Goal: Task Accomplishment & Management: Manage account settings

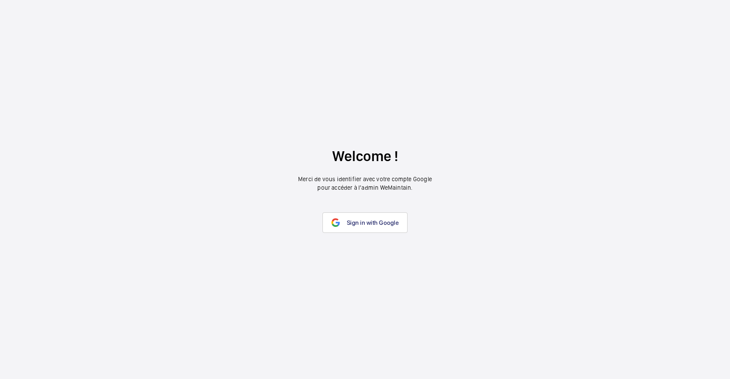
click at [352, 218] on link "Sign in with Google" at bounding box center [364, 222] width 85 height 21
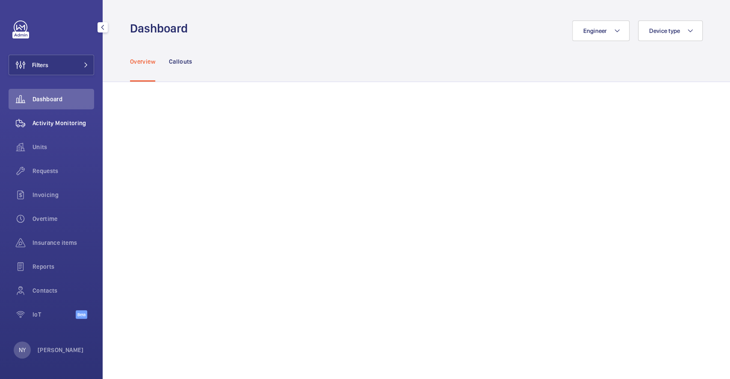
click at [47, 127] on span "Activity Monitoring" at bounding box center [63, 123] width 62 height 9
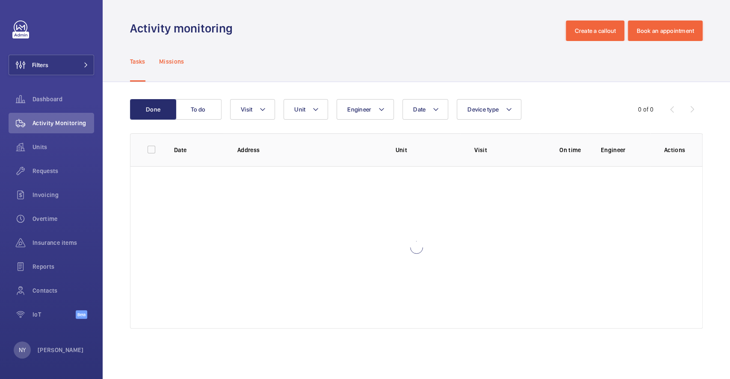
click at [165, 65] on p "Missions" at bounding box center [171, 61] width 25 height 9
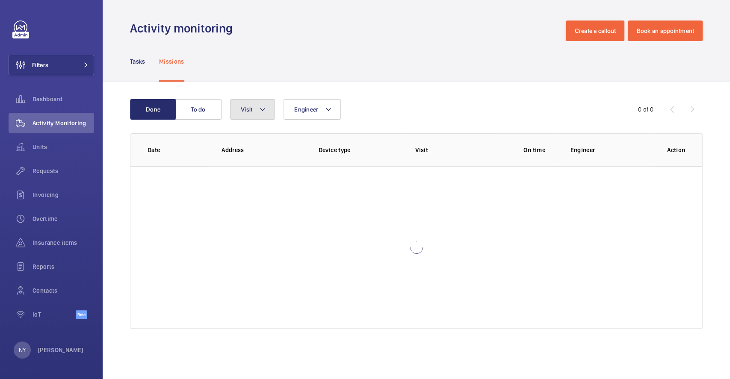
click at [251, 114] on button "Visit" at bounding box center [252, 109] width 45 height 21
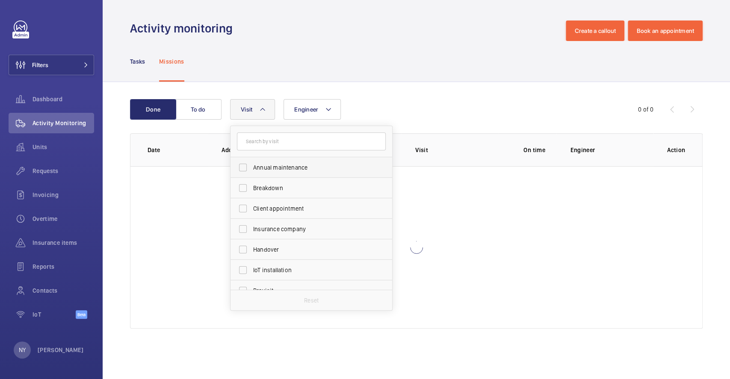
click at [265, 177] on label "Annual maintenance" at bounding box center [304, 167] width 149 height 21
click at [251, 176] on input "Annual maintenance" at bounding box center [242, 167] width 17 height 17
checkbox input "true"
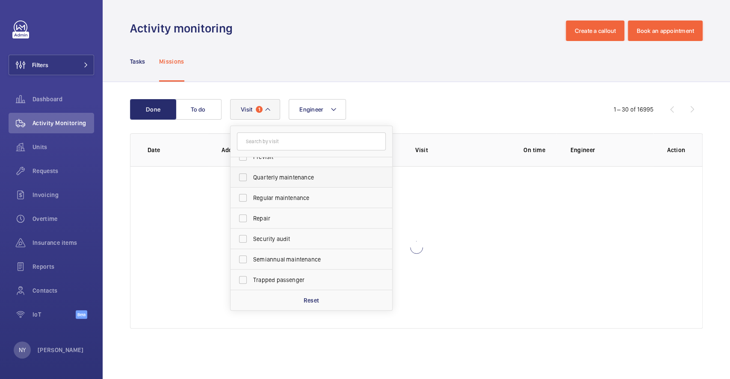
click at [280, 181] on label "Quarterly maintenance" at bounding box center [304, 177] width 149 height 21
click at [251, 181] on input "Quarterly maintenance" at bounding box center [242, 177] width 17 height 17
checkbox input "true"
click at [284, 196] on span "Regular maintenance" at bounding box center [312, 198] width 118 height 9
click at [251, 196] on input "Regular maintenance" at bounding box center [242, 197] width 17 height 17
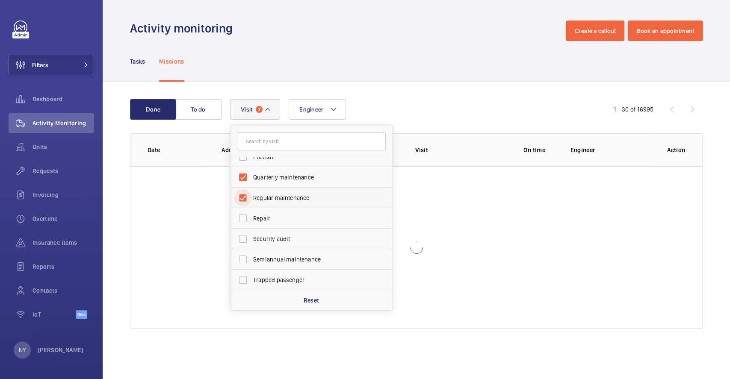
checkbox input "true"
click at [274, 261] on span "Semiannual maintenance" at bounding box center [312, 259] width 118 height 9
click at [251, 261] on input "Semiannual maintenance" at bounding box center [242, 259] width 17 height 17
checkbox input "true"
click at [258, 30] on div "Activity monitoring Create a callout Book an appointment" at bounding box center [416, 31] width 572 height 21
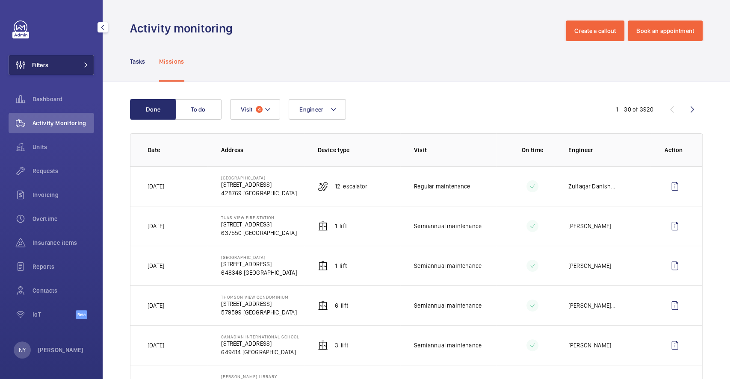
click at [40, 64] on span "Filters" at bounding box center [40, 65] width 16 height 9
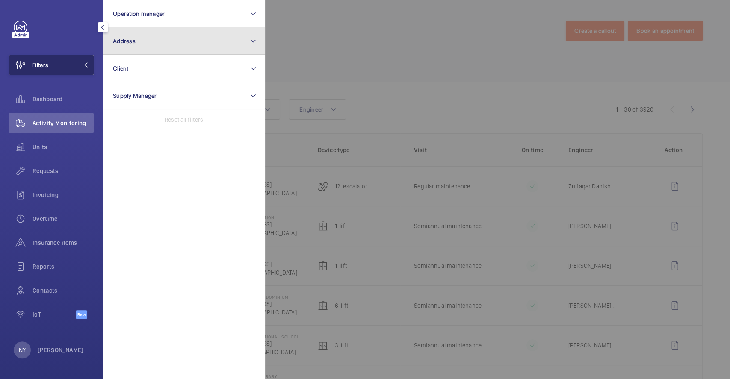
click at [167, 48] on button "Address" at bounding box center [184, 40] width 162 height 27
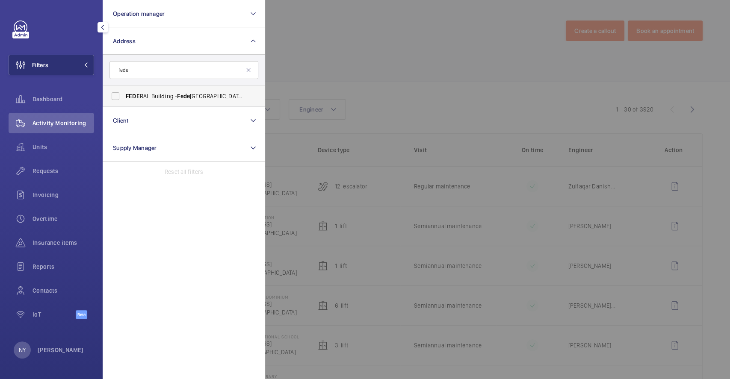
type input "fede"
click at [163, 97] on span "FEDE RAL Building - Fede ral Building, SINGAPORE -" at bounding box center [185, 96] width 118 height 9
click at [124, 97] on input "FEDE RAL Building - Fede ral Building, SINGAPORE -" at bounding box center [115, 96] width 17 height 17
checkbox input "true"
click at [371, 91] on div at bounding box center [630, 189] width 730 height 379
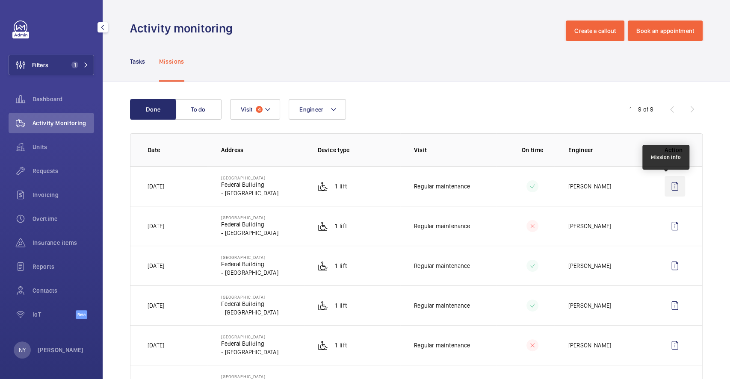
click at [667, 189] on wm-front-icon-button at bounding box center [674, 186] width 21 height 21
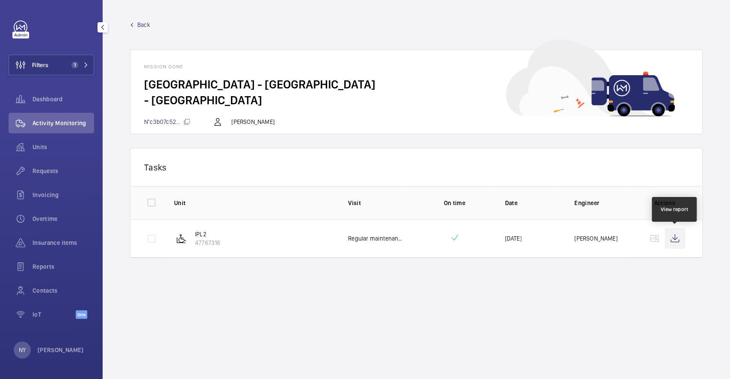
click at [672, 229] on wm-front-icon-button at bounding box center [674, 238] width 21 height 21
click at [140, 22] on span "Back" at bounding box center [143, 25] width 13 height 9
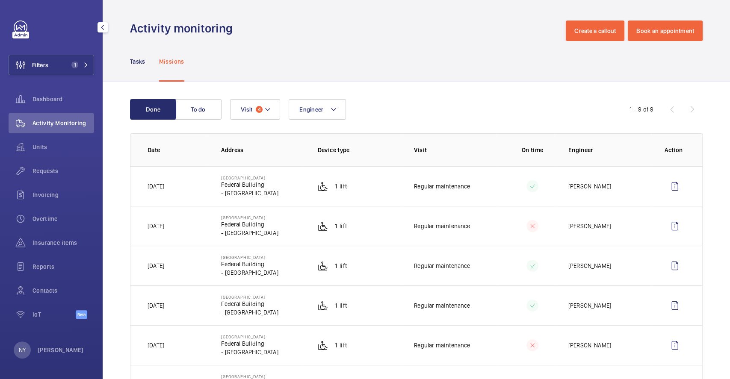
click at [127, 59] on div "Tasks Missions" at bounding box center [416, 61] width 627 height 41
click at [132, 61] on p "Tasks" at bounding box center [137, 61] width 15 height 9
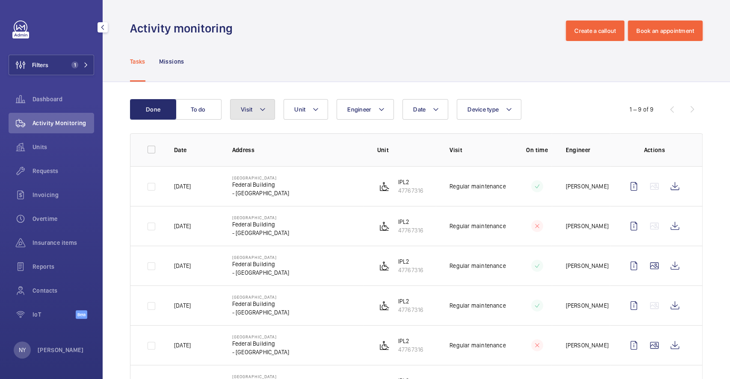
click at [252, 109] on span "Visit" at bounding box center [247, 109] width 12 height 7
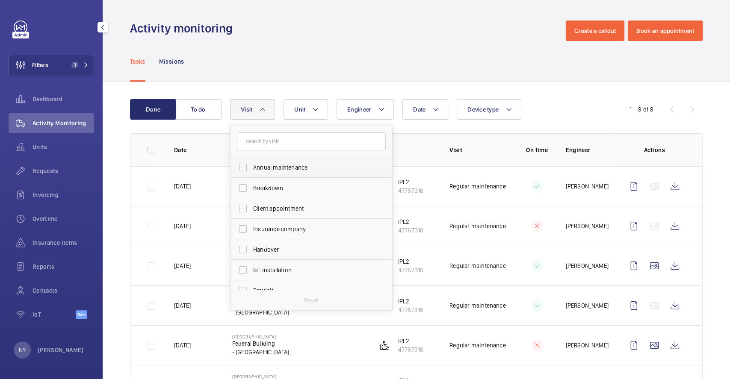
click at [265, 161] on label "Annual maintenance" at bounding box center [304, 167] width 149 height 21
click at [251, 161] on input "Annual maintenance" at bounding box center [242, 167] width 17 height 17
checkbox input "true"
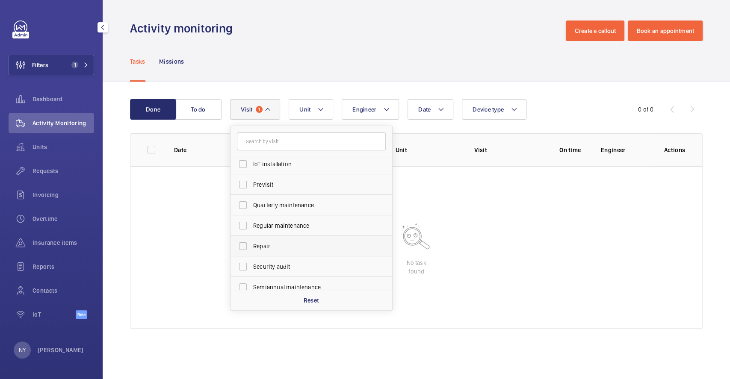
scroll to position [134, 0]
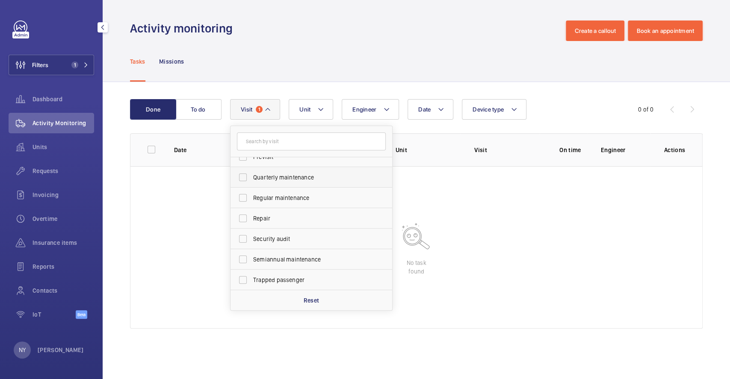
click at [278, 179] on span "Quarterly maintenance" at bounding box center [312, 177] width 118 height 9
click at [251, 179] on input "Quarterly maintenance" at bounding box center [242, 177] width 17 height 17
checkbox input "true"
click at [278, 196] on span "Regular maintenance" at bounding box center [312, 198] width 118 height 9
click at [251, 196] on input "Regular maintenance" at bounding box center [242, 197] width 17 height 17
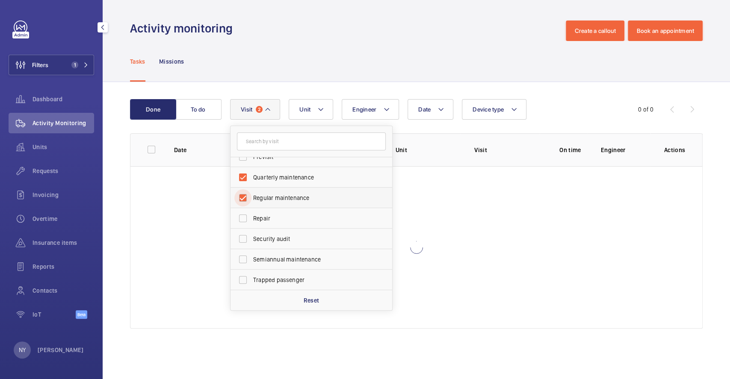
checkbox input "true"
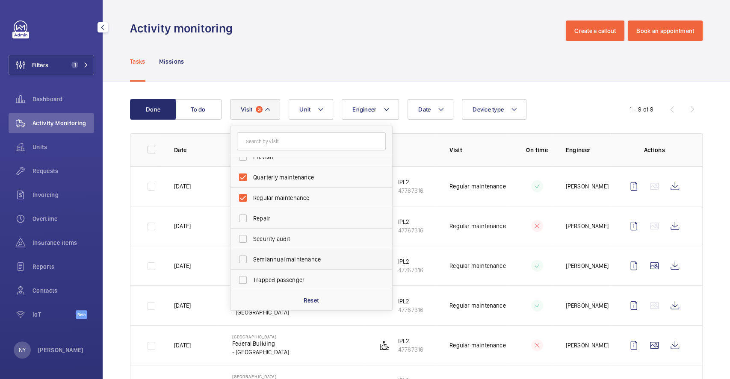
click at [280, 252] on label "Semiannual maintenance" at bounding box center [304, 259] width 149 height 21
click at [251, 252] on input "Semiannual maintenance" at bounding box center [242, 259] width 17 height 17
checkbox input "true"
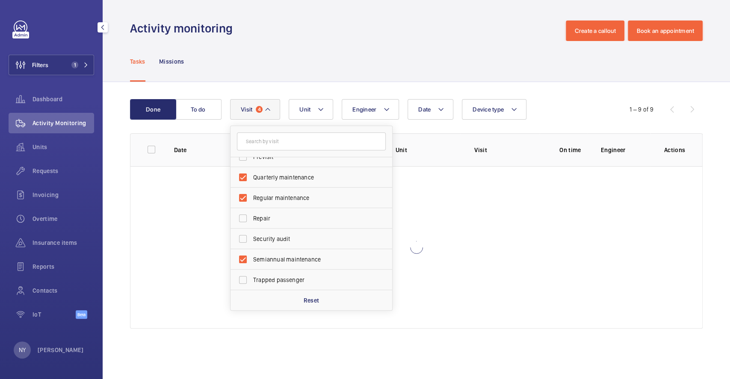
click at [335, 39] on div "Activity monitoring Create a callout Book an appointment" at bounding box center [416, 31] width 572 height 21
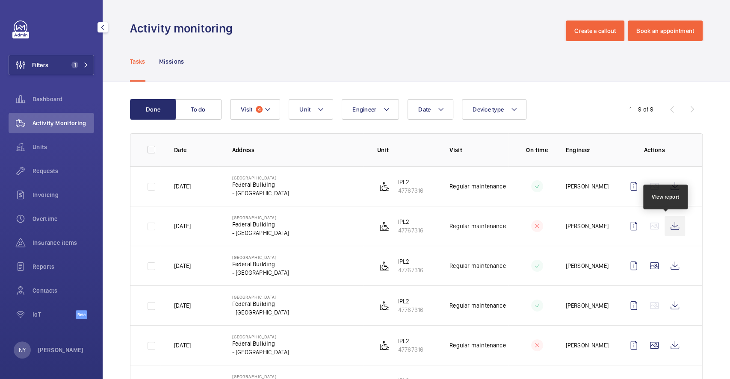
click at [674, 224] on wm-front-icon-button at bounding box center [674, 226] width 21 height 21
click at [664, 264] on wm-front-icon-button at bounding box center [674, 266] width 21 height 21
click at [58, 71] on button "Filters 1" at bounding box center [52, 65] width 86 height 21
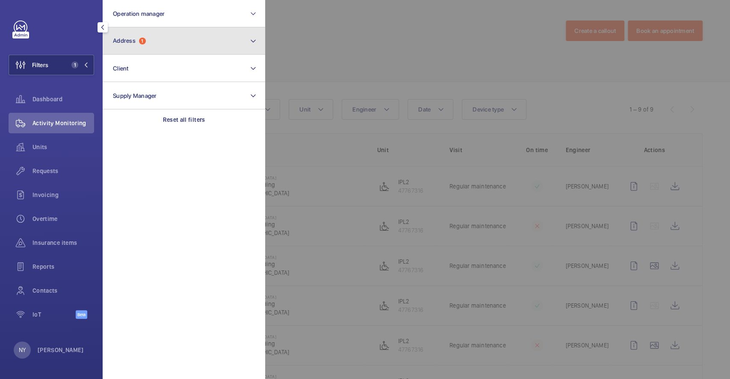
click at [167, 29] on button "Address 1" at bounding box center [184, 40] width 162 height 27
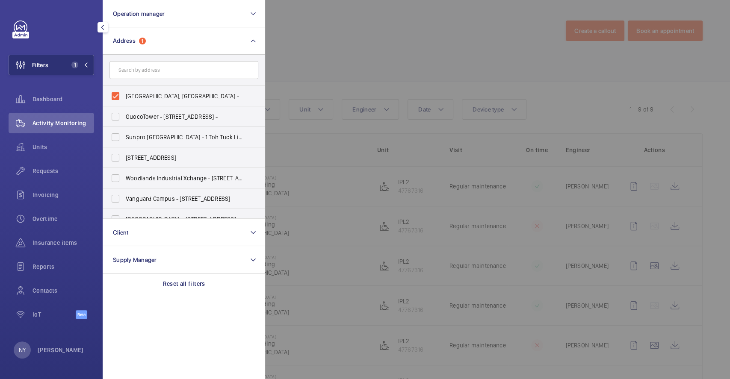
click at [144, 92] on span "FEDERAL Building - Federal Building, SINGAPORE -" at bounding box center [185, 96] width 118 height 9
click at [124, 91] on input "FEDERAL Building - Federal Building, SINGAPORE -" at bounding box center [115, 96] width 17 height 17
checkbox input "false"
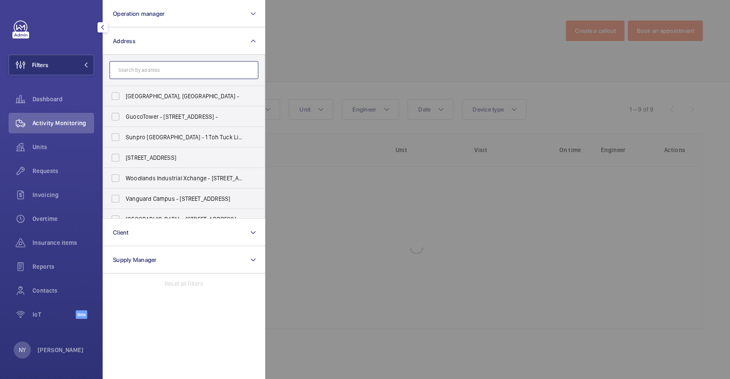
click at [190, 69] on input "text" at bounding box center [183, 70] width 149 height 18
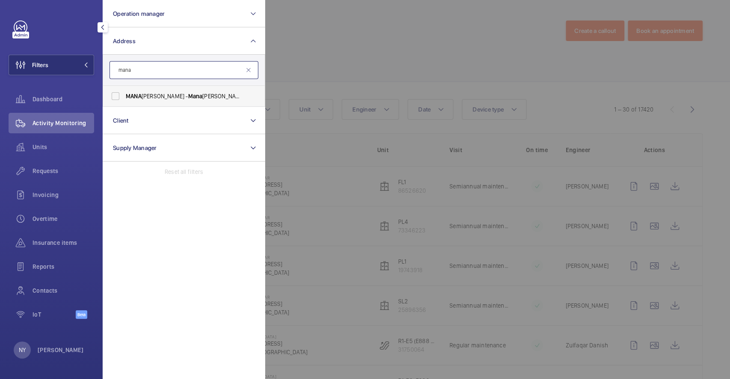
type input "mana"
click at [159, 92] on span "MANA SSEH MEYER - Mana sseh Meyer Building, SINGAPORE -" at bounding box center [185, 96] width 118 height 9
click at [124, 92] on input "MANA SSEH MEYER - Mana sseh Meyer Building, SINGAPORE -" at bounding box center [115, 96] width 17 height 17
checkbox input "true"
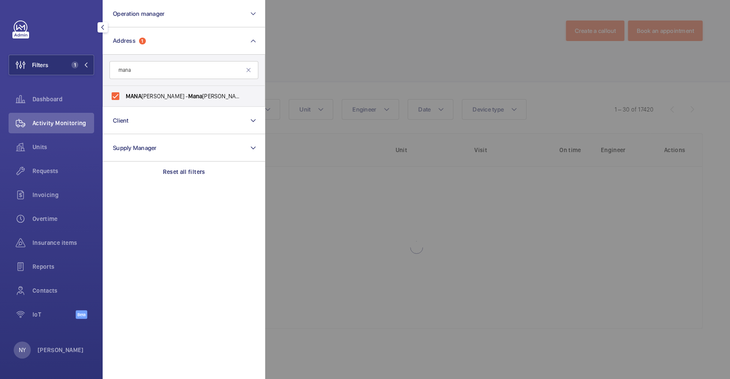
click at [304, 68] on div at bounding box center [630, 189] width 730 height 379
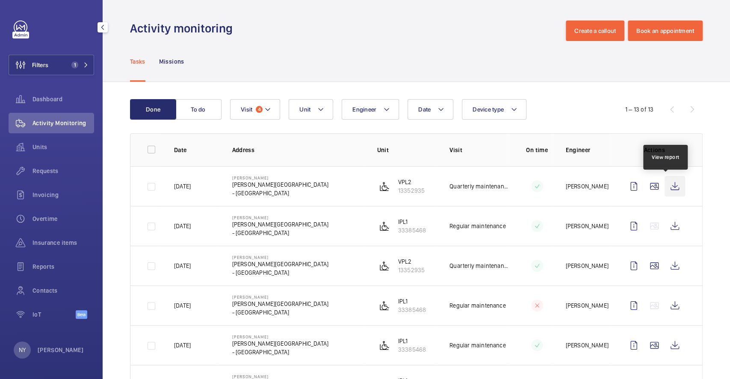
click at [664, 186] on wm-front-icon-button at bounding box center [674, 186] width 21 height 21
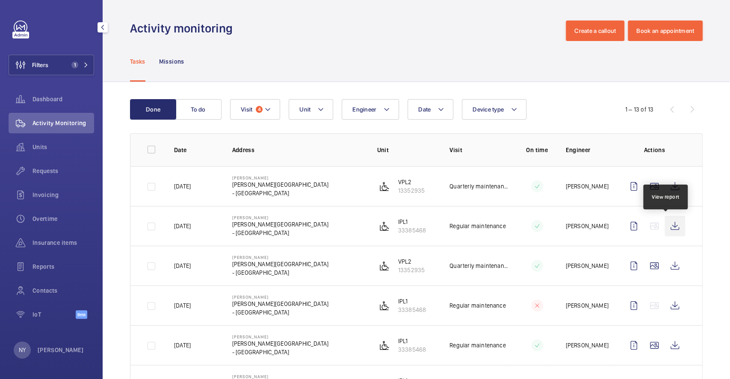
click at [670, 227] on wm-front-icon-button at bounding box center [674, 226] width 21 height 21
click at [665, 276] on wm-front-icon-button at bounding box center [674, 266] width 21 height 21
click at [664, 266] on wm-front-icon-button at bounding box center [674, 266] width 21 height 21
click at [258, 115] on button "Visit 4" at bounding box center [255, 109] width 50 height 21
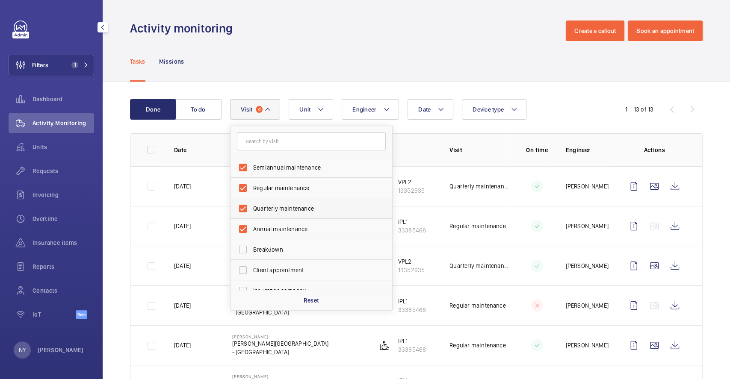
click at [286, 203] on label "Quarterly maintenance" at bounding box center [304, 208] width 149 height 21
click at [251, 203] on input "Quarterly maintenance" at bounding box center [242, 208] width 17 height 17
checkbox input "false"
click at [351, 77] on div "Tasks Missions" at bounding box center [416, 61] width 572 height 41
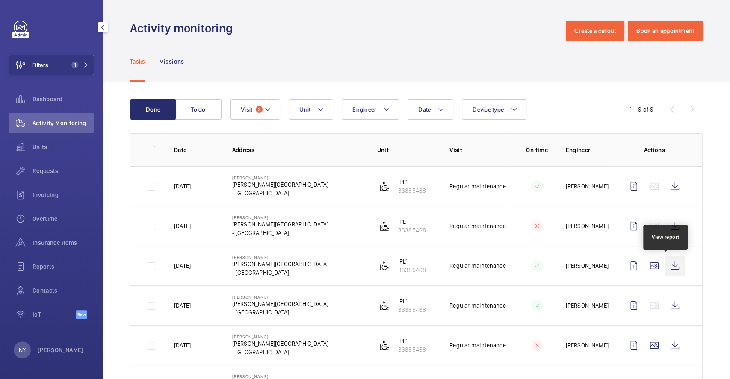
click at [664, 261] on wm-front-icon-button at bounding box center [674, 266] width 21 height 21
click at [52, 349] on p "[PERSON_NAME]" at bounding box center [61, 350] width 46 height 9
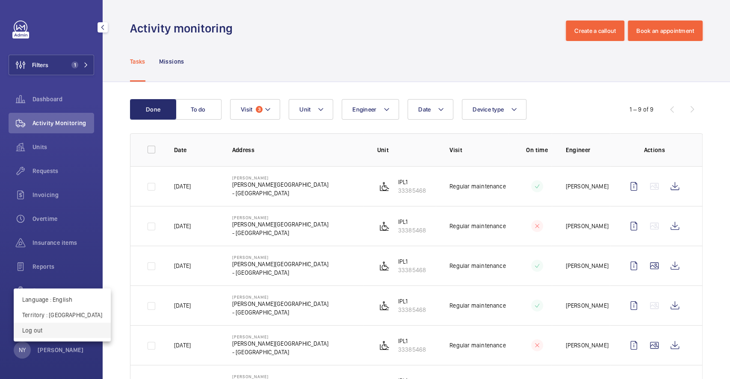
click at [56, 331] on p "Log out" at bounding box center [62, 330] width 80 height 9
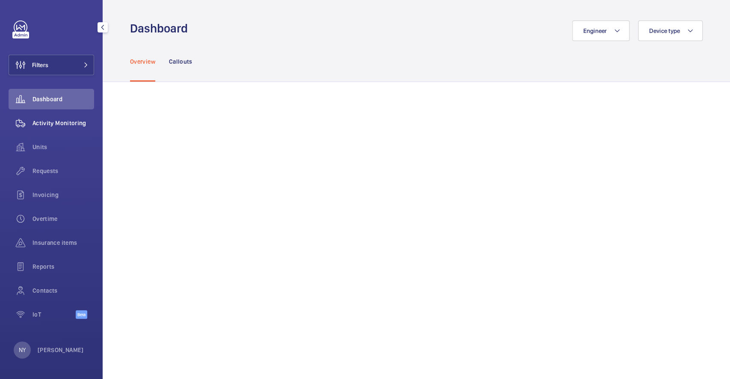
click at [57, 126] on span "Activity Monitoring" at bounding box center [63, 123] width 62 height 9
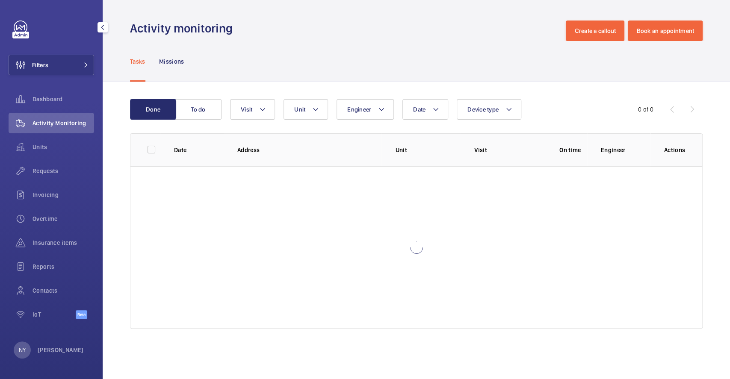
click at [60, 79] on div "Filters Dashboard Activity Monitoring Units Requests Invoicing Overtime Insuran…" at bounding box center [52, 175] width 86 height 308
click at [64, 59] on button "Filters" at bounding box center [52, 65] width 86 height 21
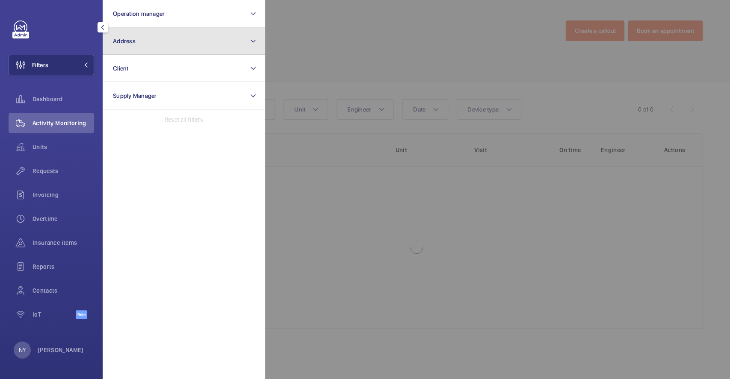
click at [150, 39] on button "Address" at bounding box center [184, 40] width 162 height 27
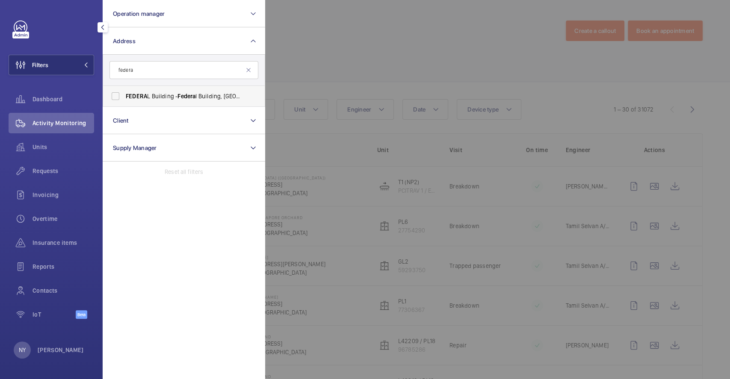
type input "federa"
click at [142, 102] on label "FEDERA L Building - Federa l Building, SINGAPORE -" at bounding box center [177, 96] width 149 height 21
click at [124, 102] on input "FEDERA L Building - Federa l Building, SINGAPORE -" at bounding box center [115, 96] width 17 height 17
checkbox input "true"
click at [442, 37] on div at bounding box center [630, 189] width 730 height 379
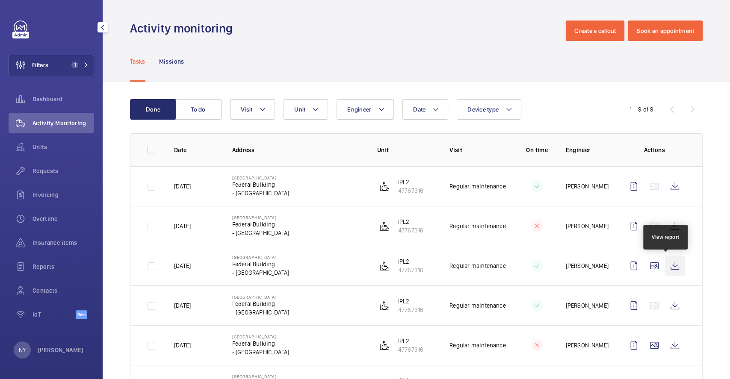
click at [667, 270] on wm-front-icon-button at bounding box center [674, 266] width 21 height 21
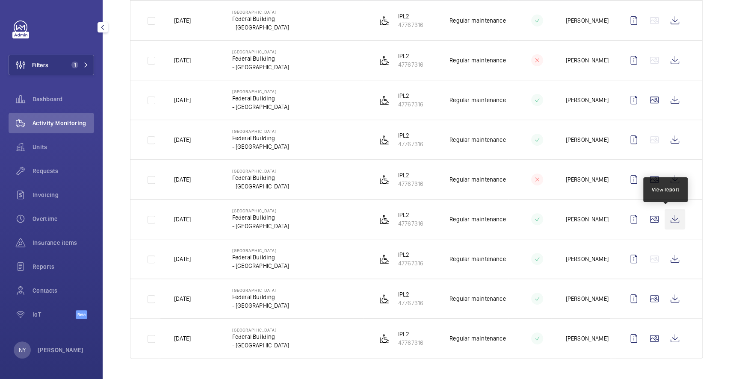
click at [669, 221] on wm-front-icon-button at bounding box center [674, 219] width 21 height 21
click at [43, 351] on p "[PERSON_NAME]" at bounding box center [61, 350] width 46 height 9
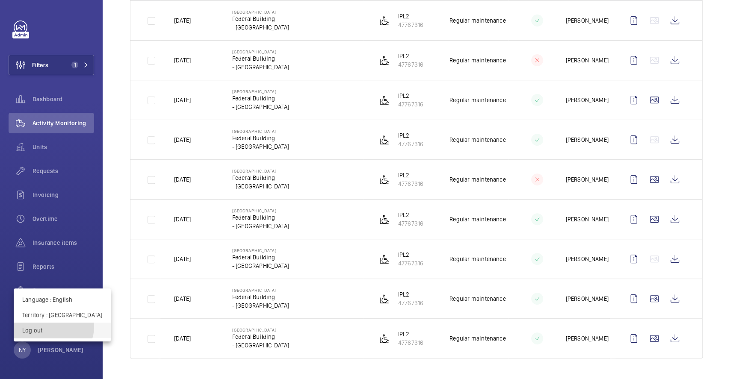
click at [53, 327] on p "Log out" at bounding box center [62, 330] width 80 height 9
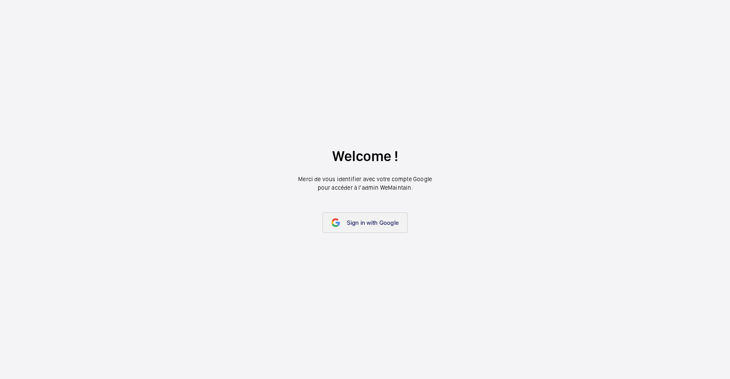
click at [342, 217] on link "Sign in with Google" at bounding box center [364, 222] width 85 height 21
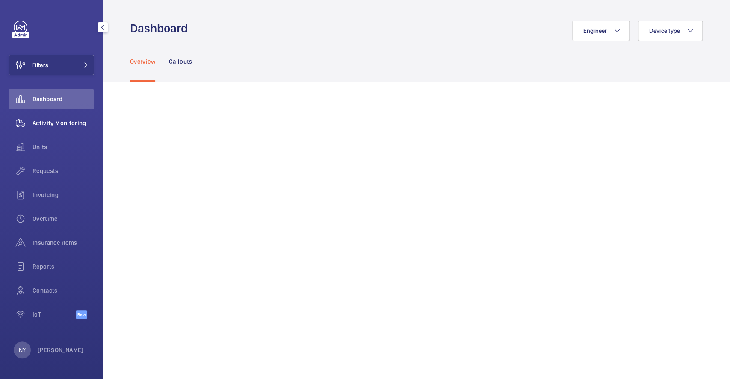
click at [47, 124] on span "Activity Monitoring" at bounding box center [63, 123] width 62 height 9
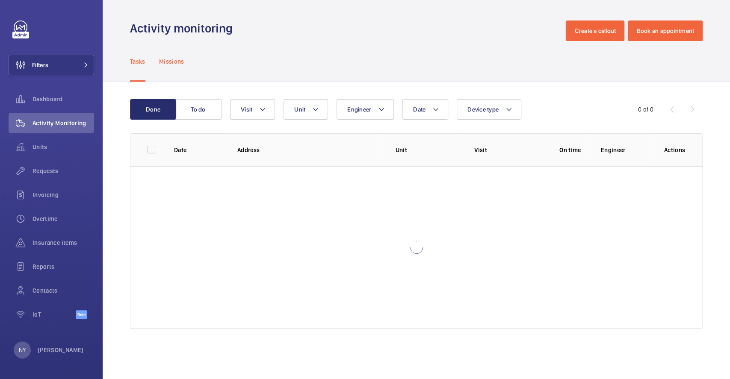
click at [170, 65] on p "Missions" at bounding box center [171, 61] width 25 height 9
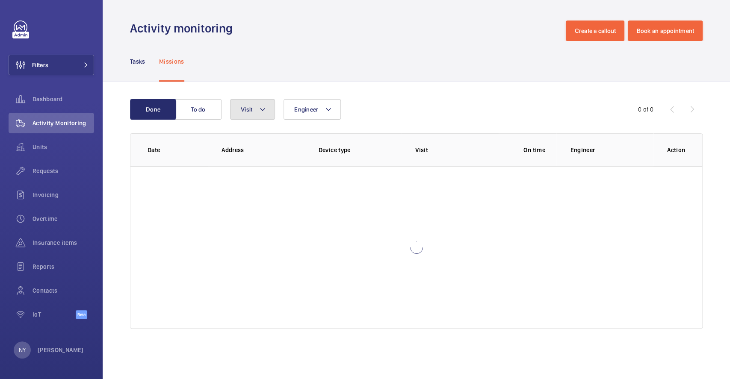
click at [243, 116] on button "Visit" at bounding box center [252, 109] width 45 height 21
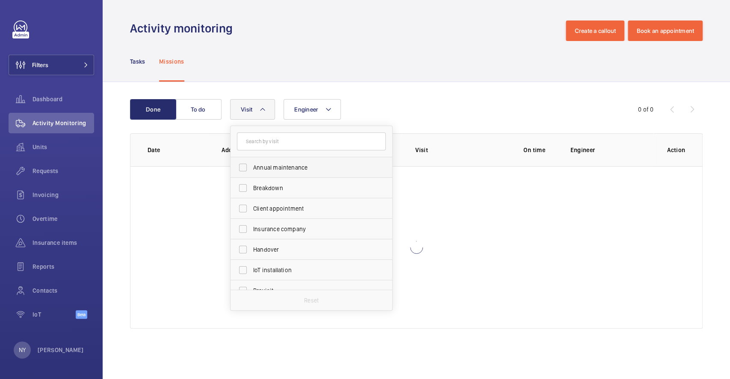
click at [259, 162] on label "Annual maintenance" at bounding box center [304, 167] width 149 height 21
click at [251, 162] on input "Annual maintenance" at bounding box center [242, 167] width 17 height 17
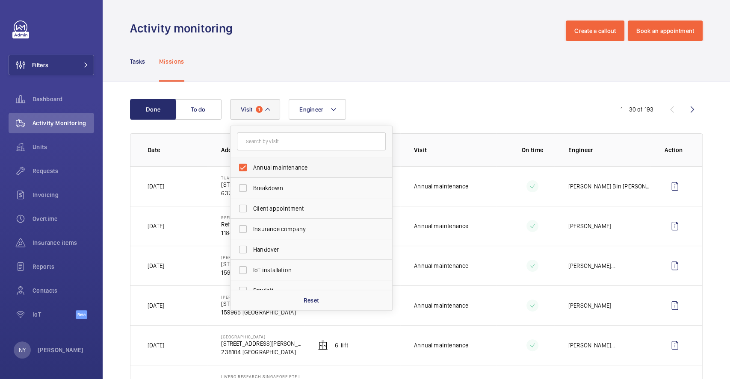
click at [279, 167] on span "Annual maintenance" at bounding box center [312, 167] width 118 height 9
click at [251, 167] on input "Annual maintenance" at bounding box center [242, 167] width 17 height 17
checkbox input "false"
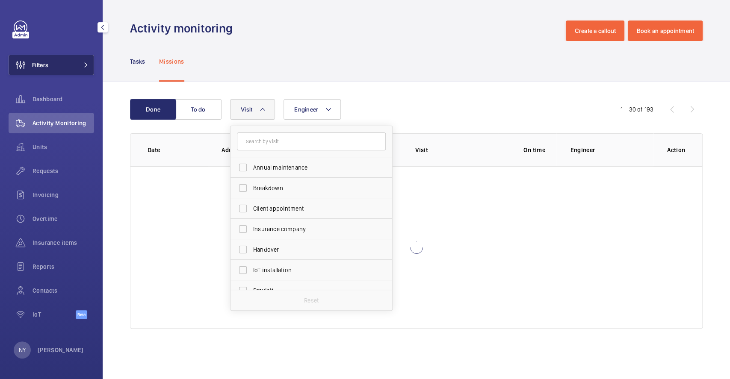
click at [35, 62] on span "Filters" at bounding box center [40, 65] width 16 height 9
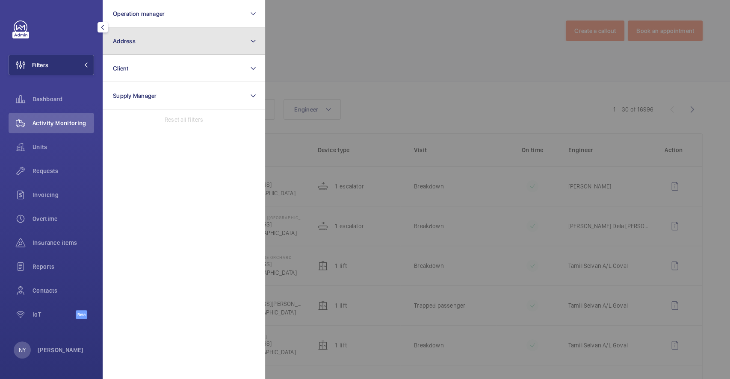
click at [161, 48] on button "Address" at bounding box center [184, 40] width 162 height 27
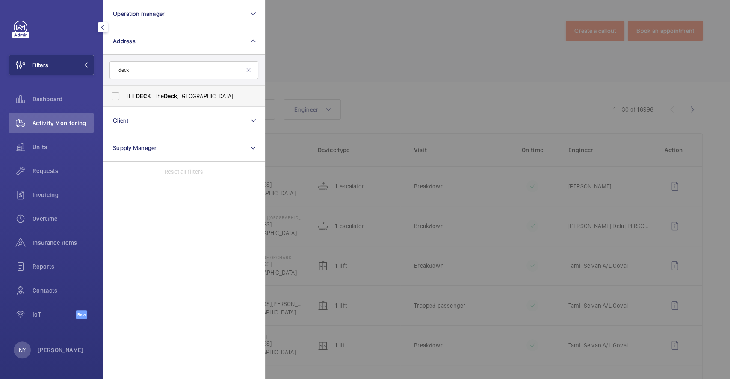
type input "deck"
click at [184, 96] on span "THE DECK - The Deck , SINGAPORE -" at bounding box center [185, 96] width 118 height 9
click at [124, 96] on input "THE DECK - The Deck , SINGAPORE -" at bounding box center [115, 96] width 17 height 17
checkbox input "true"
click at [348, 30] on div at bounding box center [630, 189] width 730 height 379
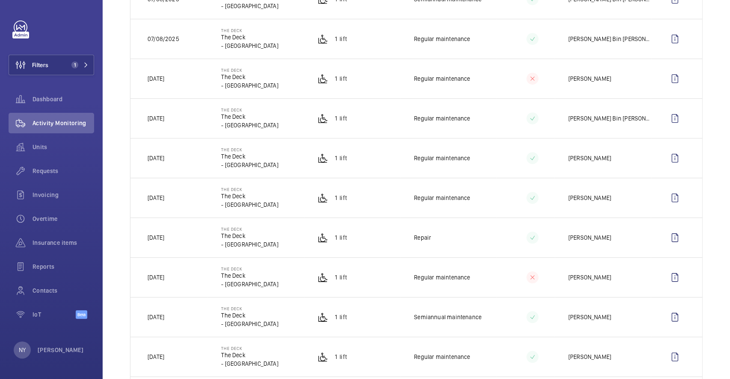
scroll to position [285, 0]
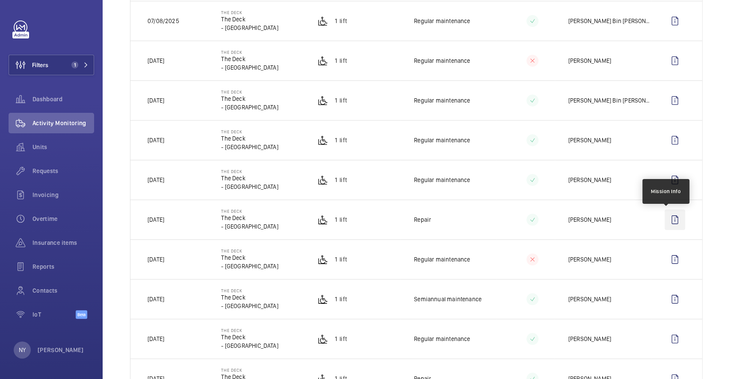
click at [668, 221] on wm-front-icon-button at bounding box center [674, 219] width 21 height 21
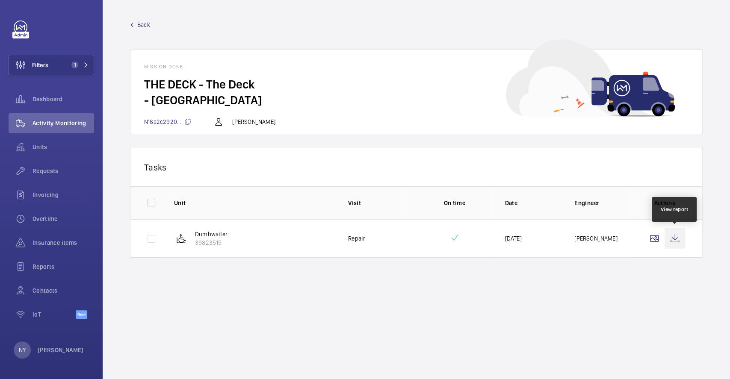
click at [671, 237] on wm-front-icon-button at bounding box center [674, 238] width 21 height 21
click at [38, 349] on p "Ngay Yin" at bounding box center [61, 350] width 46 height 9
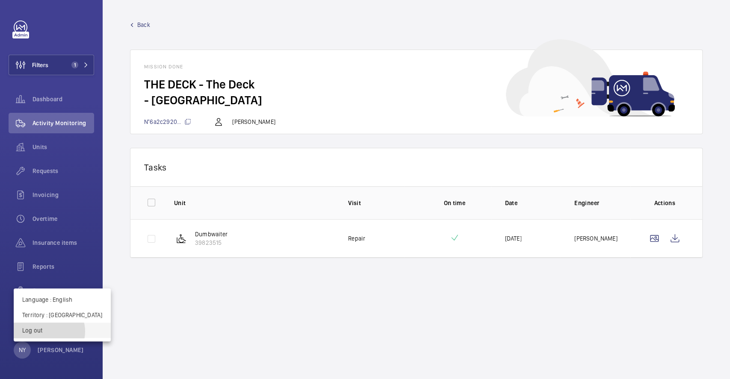
click at [49, 332] on p "Log out" at bounding box center [62, 330] width 80 height 9
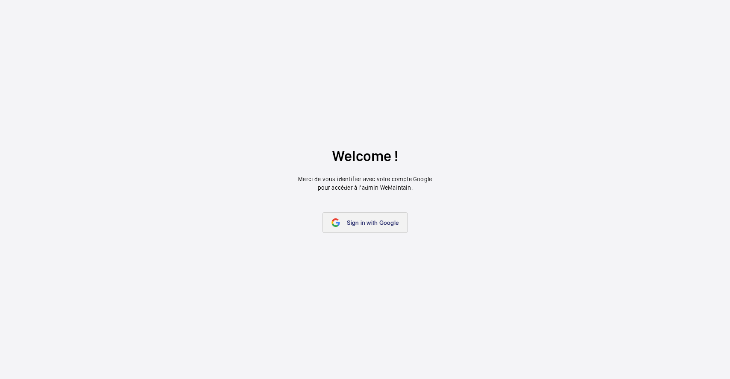
click at [370, 228] on link "Sign in with Google" at bounding box center [364, 222] width 85 height 21
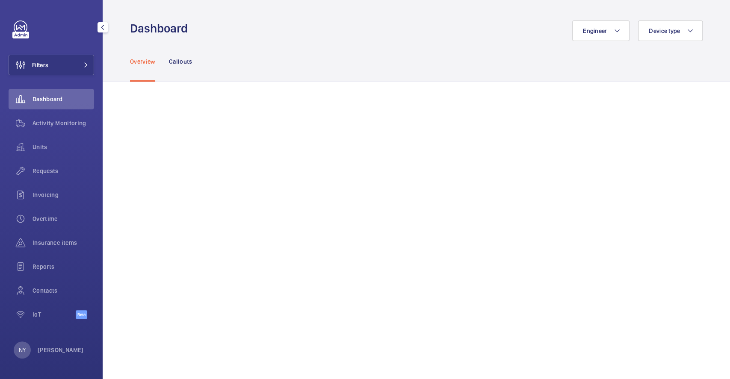
drag, startPoint x: 52, startPoint y: 126, endPoint x: 89, endPoint y: 103, distance: 43.8
click at [52, 126] on span "Activity Monitoring" at bounding box center [63, 123] width 62 height 9
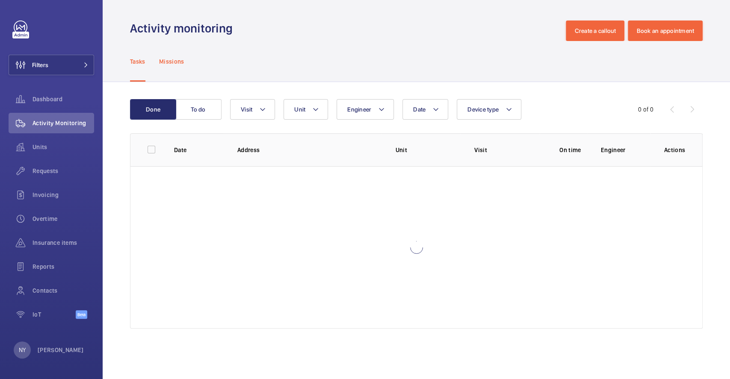
click at [167, 69] on div "Missions" at bounding box center [171, 61] width 25 height 41
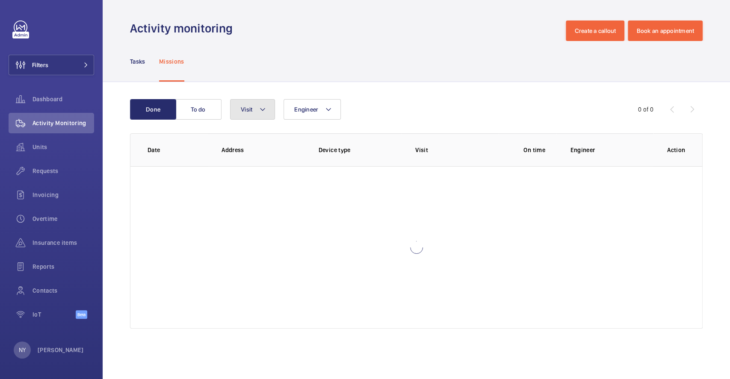
click at [245, 116] on button "Visit" at bounding box center [252, 109] width 45 height 21
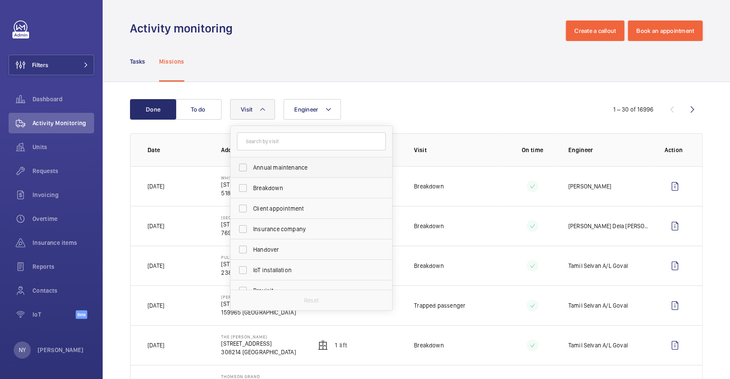
click at [259, 162] on label "Annual maintenance" at bounding box center [304, 167] width 149 height 21
click at [251, 162] on input "Annual maintenance" at bounding box center [242, 167] width 17 height 17
checkbox input "true"
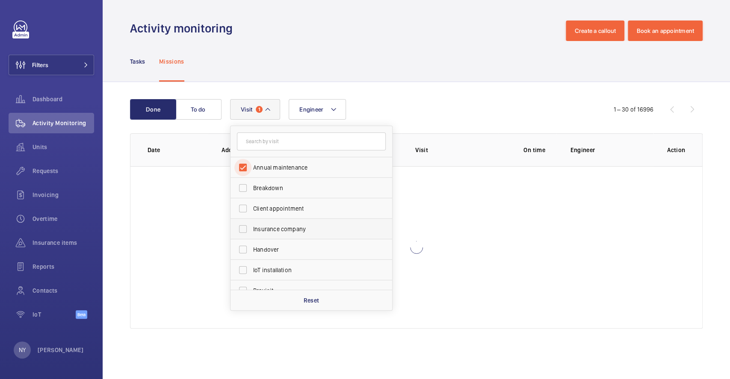
scroll to position [114, 0]
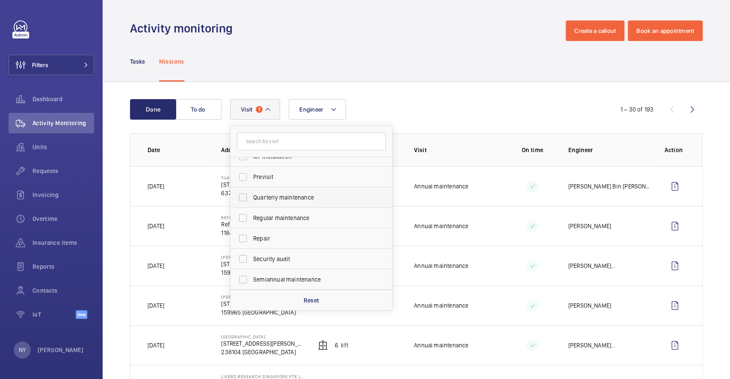
click at [278, 198] on span "Quarterly maintenance" at bounding box center [312, 197] width 118 height 9
click at [251, 198] on input "Quarterly maintenance" at bounding box center [242, 197] width 17 height 17
checkbox input "true"
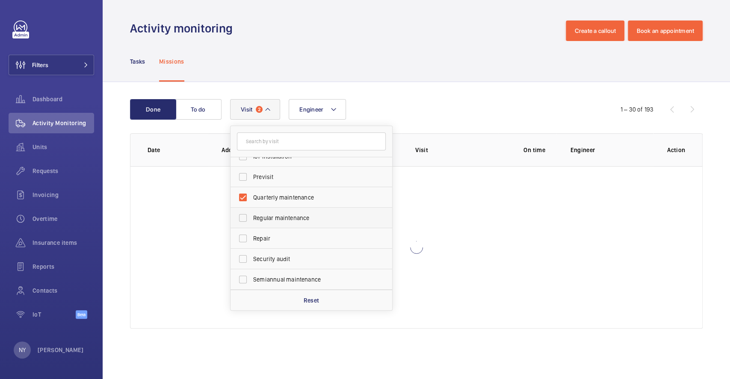
click at [277, 214] on span "Regular maintenance" at bounding box center [312, 218] width 118 height 9
click at [251, 214] on input "Regular maintenance" at bounding box center [242, 217] width 17 height 17
checkbox input "true"
click at [272, 271] on label "Semiannual maintenance" at bounding box center [304, 279] width 149 height 21
click at [251, 271] on input "Semiannual maintenance" at bounding box center [242, 279] width 17 height 17
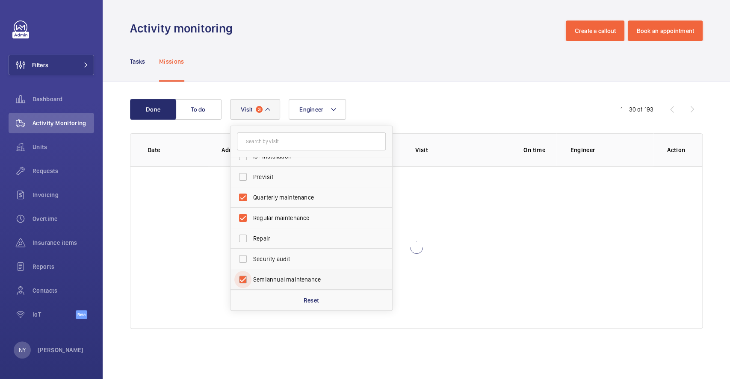
checkbox input "true"
drag, startPoint x: 353, startPoint y: 38, endPoint x: 237, endPoint y: 3, distance: 120.9
click at [353, 38] on div "Activity monitoring Create a callout Book an appointment" at bounding box center [416, 31] width 572 height 21
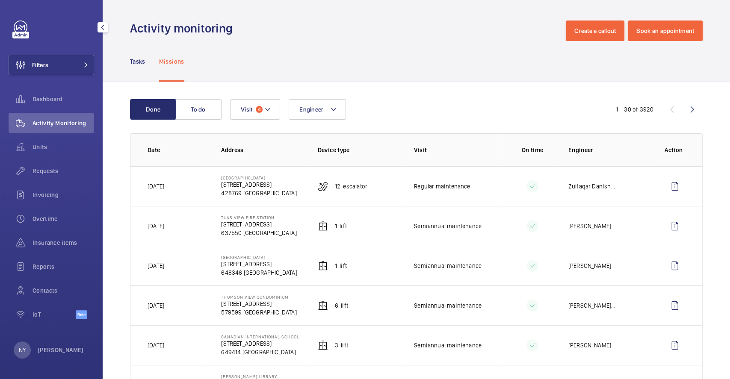
click at [34, 354] on div "NY Ngay Yin" at bounding box center [49, 350] width 70 height 17
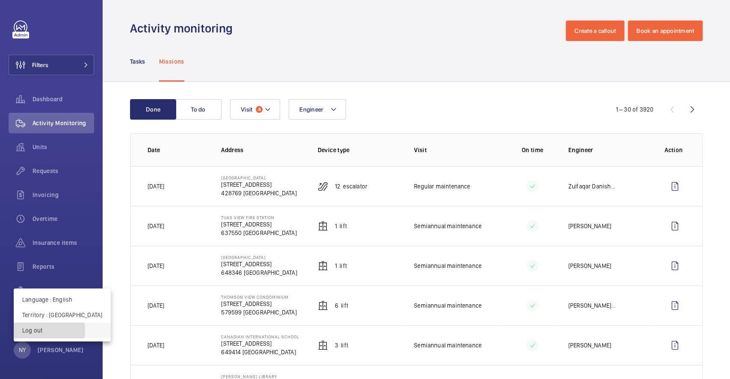
click at [44, 330] on p "Log out" at bounding box center [62, 330] width 80 height 9
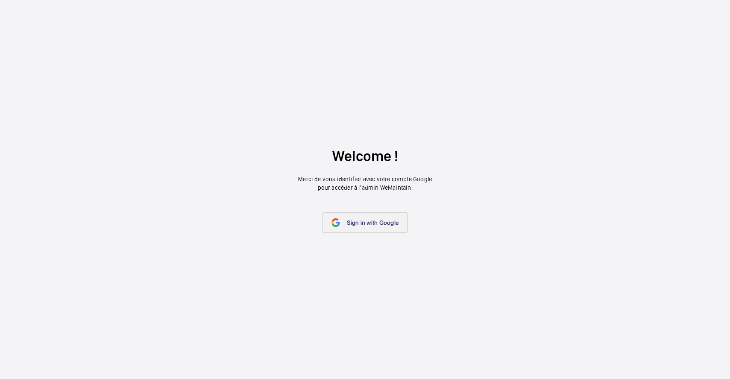
click at [376, 221] on span "Sign in with Google" at bounding box center [373, 222] width 52 height 7
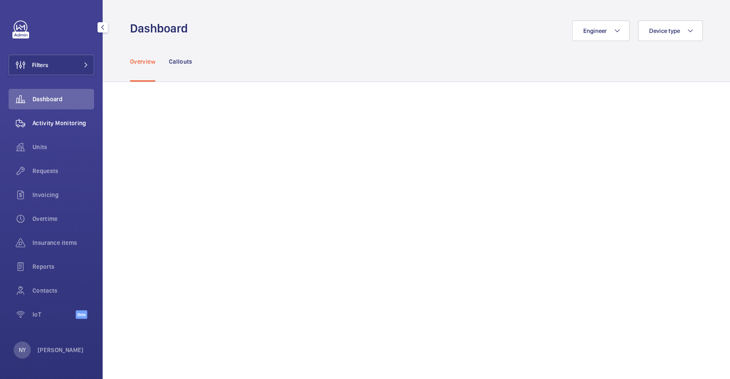
click at [65, 123] on span "Activity Monitoring" at bounding box center [63, 123] width 62 height 9
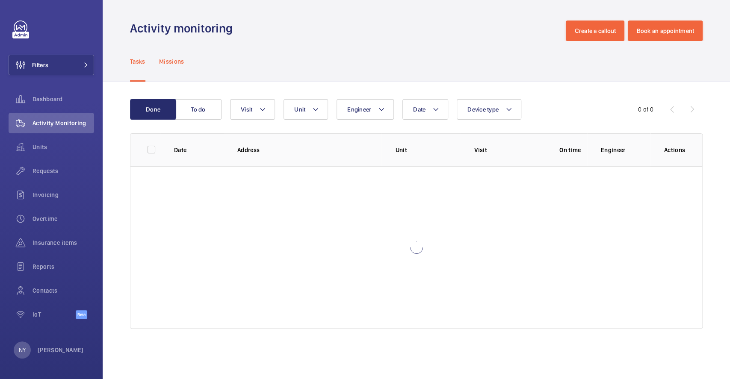
click at [170, 63] on p "Missions" at bounding box center [171, 61] width 25 height 9
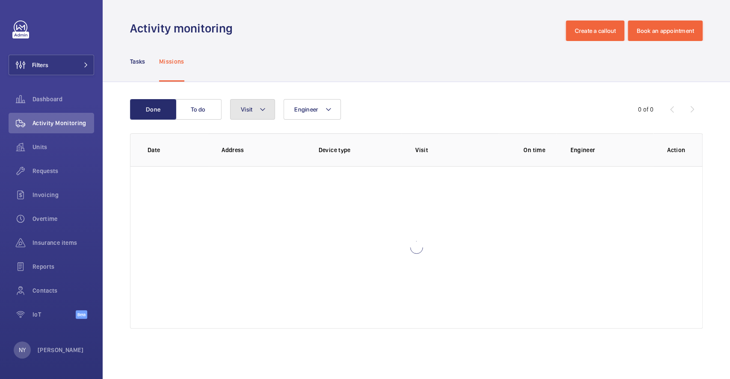
click at [255, 117] on button "Visit" at bounding box center [252, 109] width 45 height 21
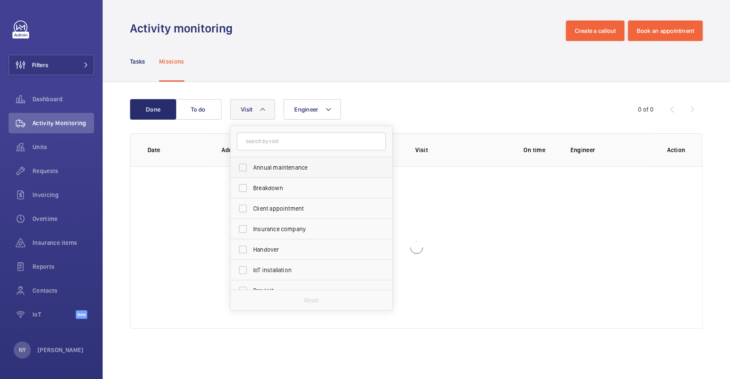
click at [260, 168] on span "Annual maintenance" at bounding box center [312, 167] width 118 height 9
click at [251, 168] on input "Annual maintenance" at bounding box center [242, 167] width 17 height 17
checkbox input "true"
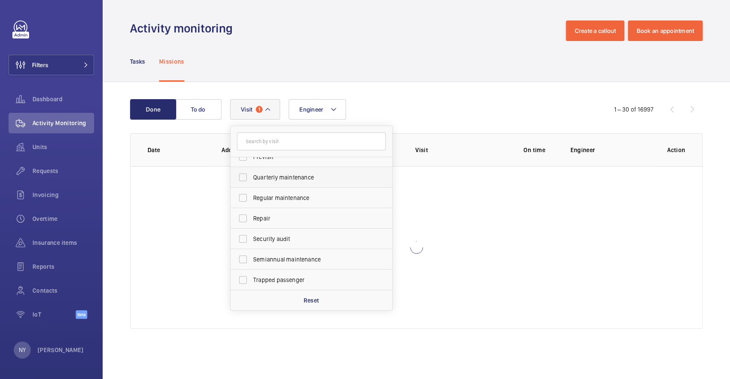
click at [274, 183] on label "Quarterly maintenance" at bounding box center [304, 177] width 149 height 21
click at [251, 183] on input "Quarterly maintenance" at bounding box center [242, 177] width 17 height 17
checkbox input "true"
click at [274, 196] on span "Regular maintenance" at bounding box center [312, 198] width 118 height 9
click at [251, 196] on input "Regular maintenance" at bounding box center [242, 197] width 17 height 17
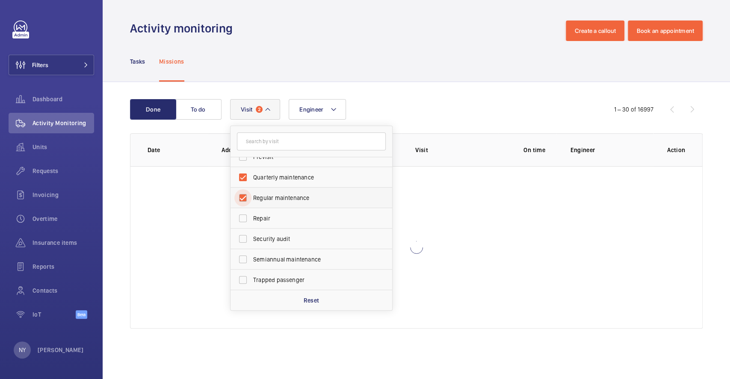
checkbox input "true"
click at [309, 264] on label "Semiannual maintenance" at bounding box center [304, 259] width 149 height 21
click at [251, 264] on input "Semiannual maintenance" at bounding box center [242, 259] width 17 height 17
checkbox input "true"
click at [56, 65] on button "Filters" at bounding box center [52, 65] width 86 height 21
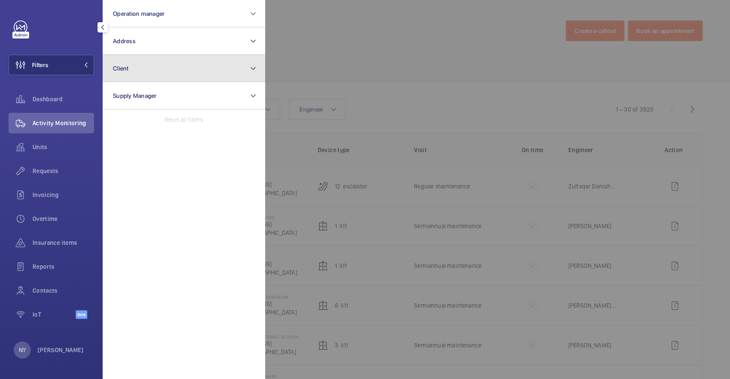
click at [157, 64] on button "Client" at bounding box center [184, 68] width 162 height 27
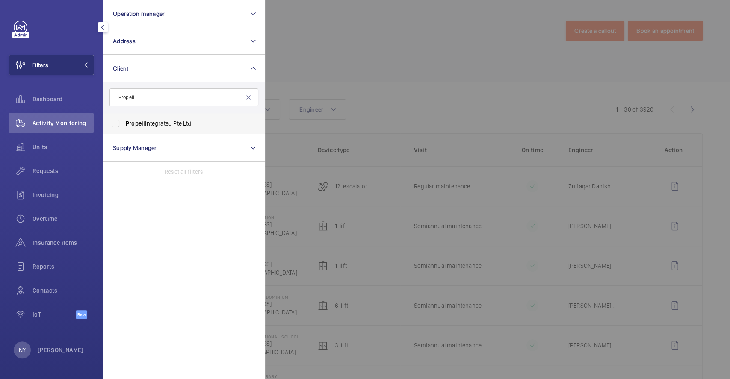
type input "Propell"
click at [172, 123] on span "Propell Integrated Pte Ltd" at bounding box center [185, 123] width 118 height 9
click at [124, 123] on input "Propell Integrated Pte Ltd" at bounding box center [115, 123] width 17 height 17
checkbox input "true"
click at [397, 51] on div at bounding box center [630, 189] width 730 height 379
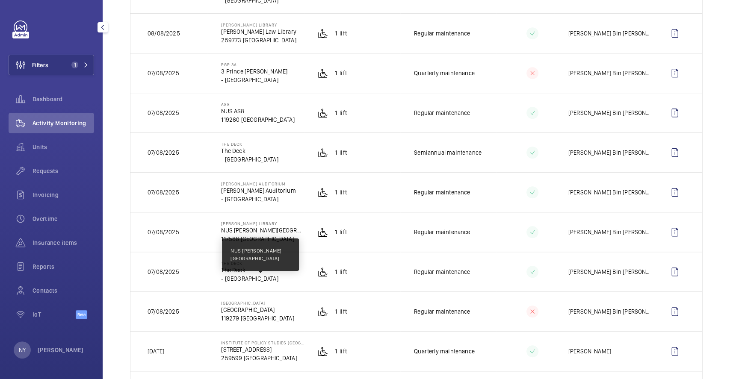
scroll to position [456, 0]
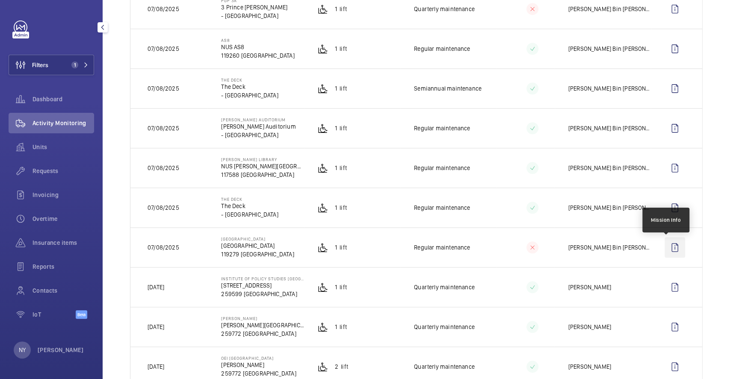
click at [671, 248] on wm-front-icon-button at bounding box center [674, 247] width 21 height 21
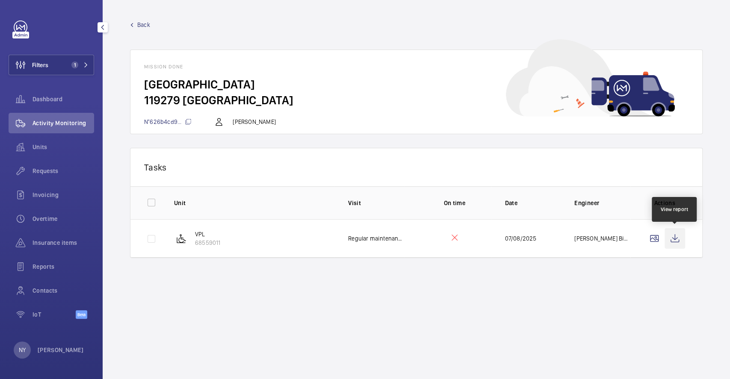
click at [681, 233] on wm-front-icon-button at bounding box center [674, 238] width 21 height 21
click at [139, 23] on span "Back" at bounding box center [143, 25] width 13 height 9
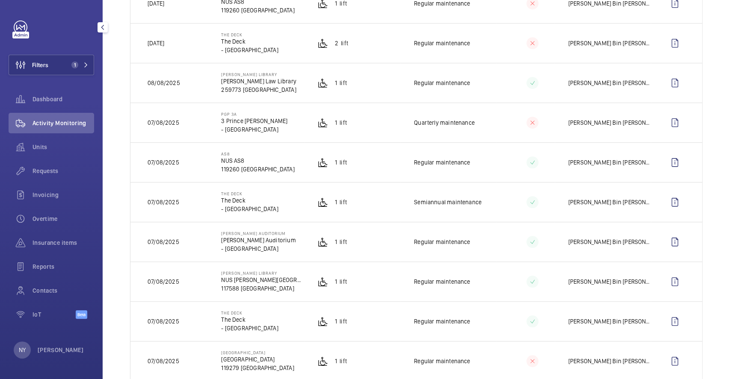
scroll to position [399, 0]
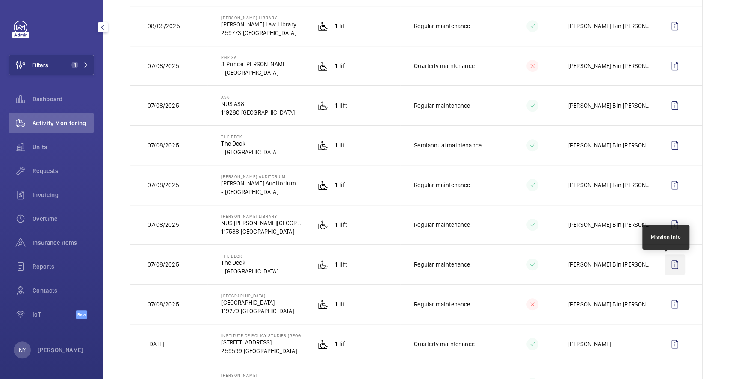
click at [670, 264] on wm-front-icon-button at bounding box center [674, 264] width 21 height 21
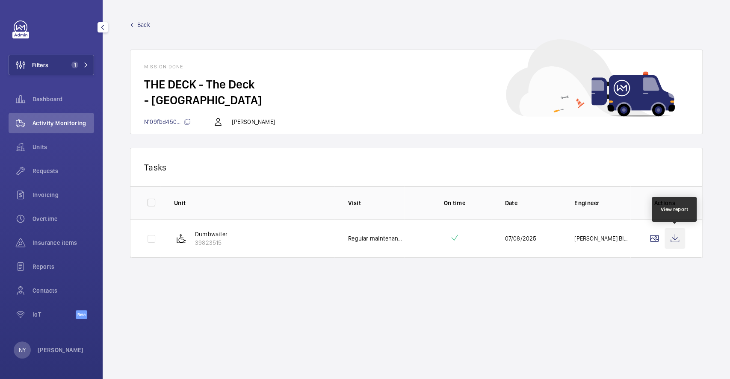
click at [678, 245] on wm-front-icon-button at bounding box center [674, 238] width 21 height 21
click at [145, 26] on span "Back" at bounding box center [143, 25] width 13 height 9
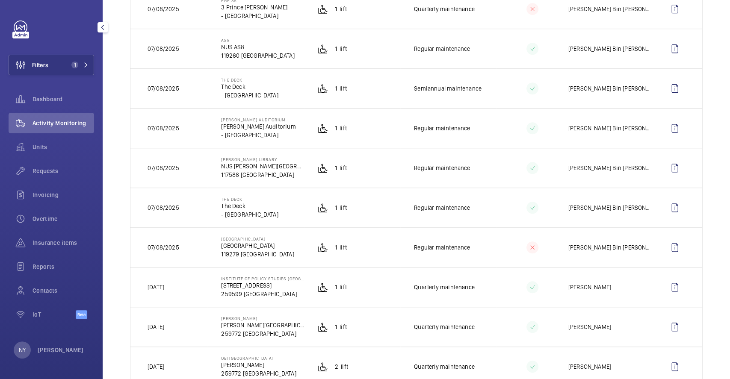
scroll to position [399, 0]
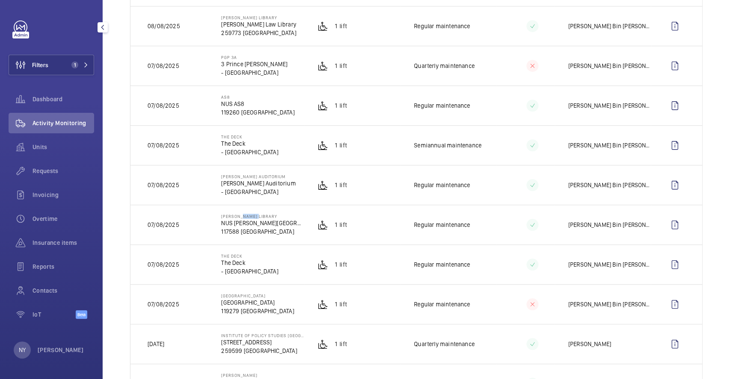
drag, startPoint x: 238, startPoint y: 215, endPoint x: 252, endPoint y: 213, distance: 14.2
click at [252, 213] on td "[PERSON_NAME] LIBRARY NUS [PERSON_NAME][GEOGRAPHIC_DATA] 117588 [GEOGRAPHIC_DAT…" at bounding box center [255, 225] width 96 height 40
click at [665, 229] on wm-front-icon-button at bounding box center [674, 225] width 21 height 21
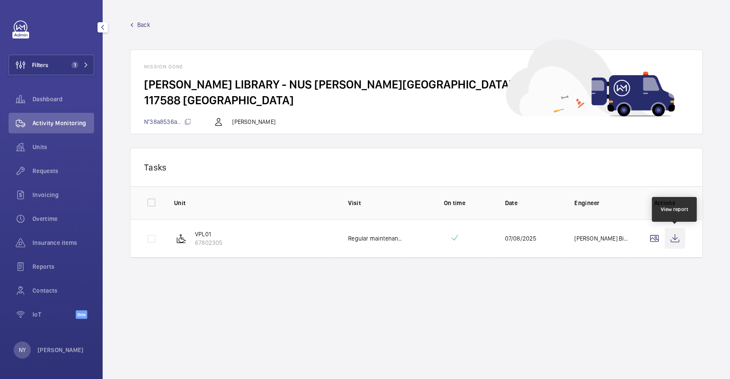
click at [676, 238] on wm-front-icon-button at bounding box center [674, 238] width 21 height 21
click at [140, 22] on span "Back" at bounding box center [143, 25] width 13 height 9
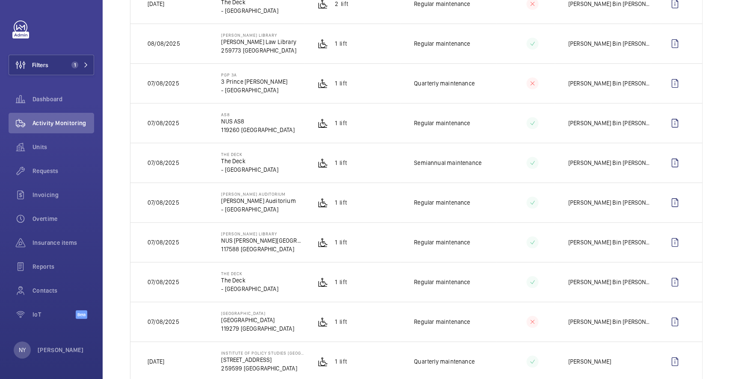
scroll to position [399, 0]
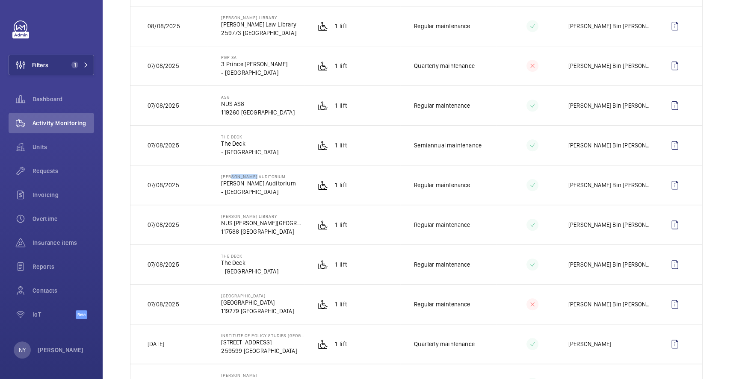
drag, startPoint x: 228, startPoint y: 174, endPoint x: 249, endPoint y: 174, distance: 21.0
click at [249, 174] on td "[PERSON_NAME] AUDITORIUM [PERSON_NAME] Auditorium - [GEOGRAPHIC_DATA]" at bounding box center [255, 185] width 96 height 40
click at [667, 191] on wm-front-icon-button at bounding box center [674, 185] width 21 height 21
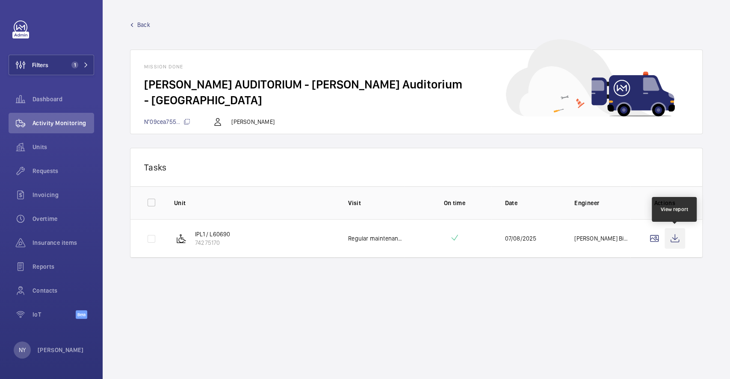
click at [678, 238] on wm-front-icon-button at bounding box center [674, 238] width 21 height 21
click at [142, 25] on span "Back" at bounding box center [143, 25] width 13 height 9
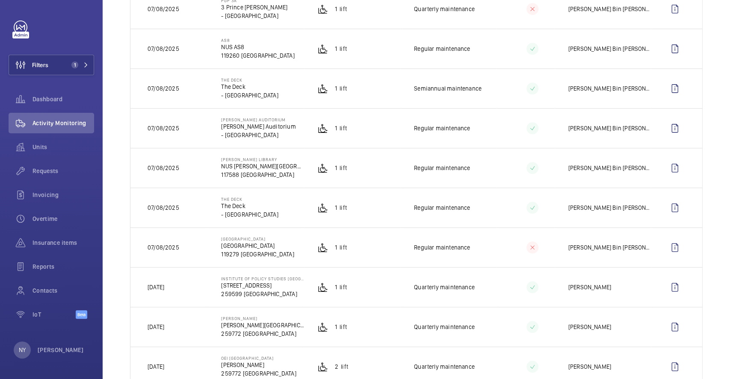
scroll to position [399, 0]
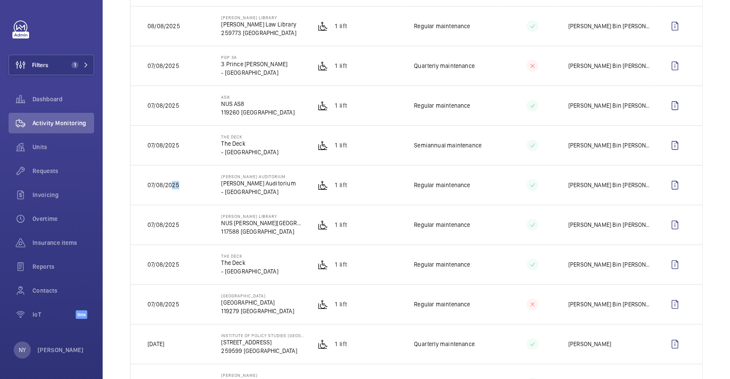
drag, startPoint x: 171, startPoint y: 180, endPoint x: 181, endPoint y: 180, distance: 10.7
click at [181, 180] on td "07/08/2025" at bounding box center [168, 185] width 77 height 40
drag, startPoint x: 229, startPoint y: 139, endPoint x: 249, endPoint y: 138, distance: 20.1
click at [249, 138] on p "THE DECK" at bounding box center [249, 136] width 57 height 5
click at [676, 144] on td at bounding box center [676, 145] width 51 height 40
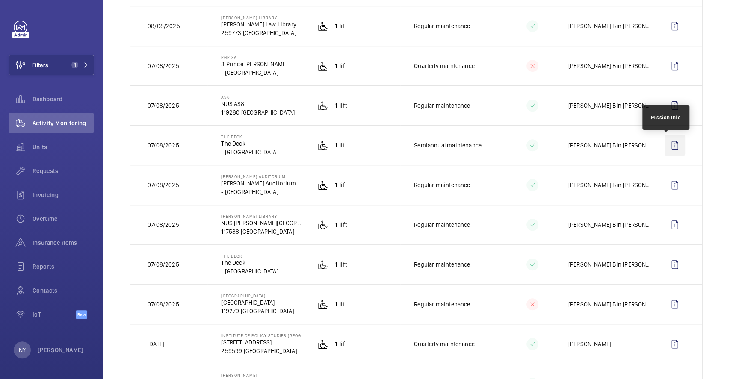
click at [665, 147] on wm-front-icon-button at bounding box center [674, 145] width 21 height 21
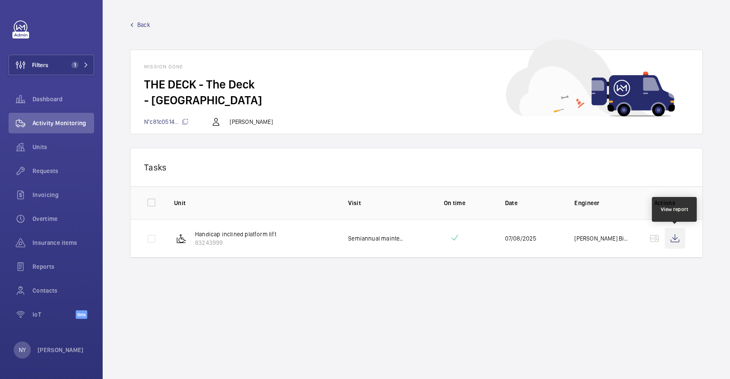
click at [681, 242] on wm-front-icon-button at bounding box center [674, 238] width 21 height 21
click at [147, 24] on span "Back" at bounding box center [143, 25] width 13 height 9
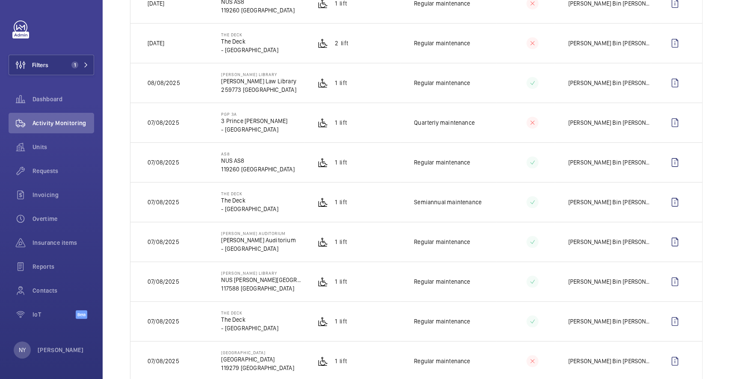
scroll to position [399, 0]
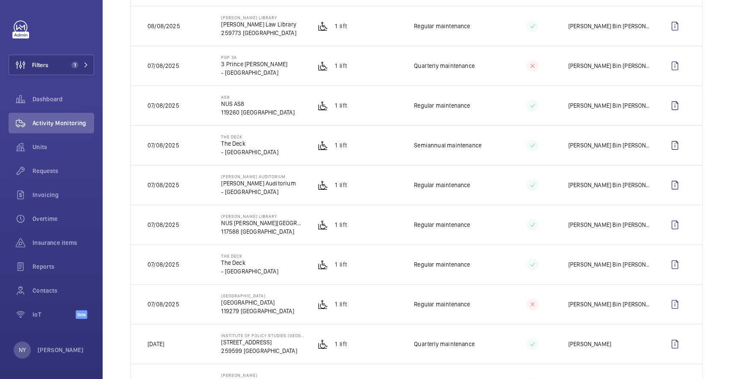
click at [230, 97] on p "AS8" at bounding box center [257, 96] width 73 height 5
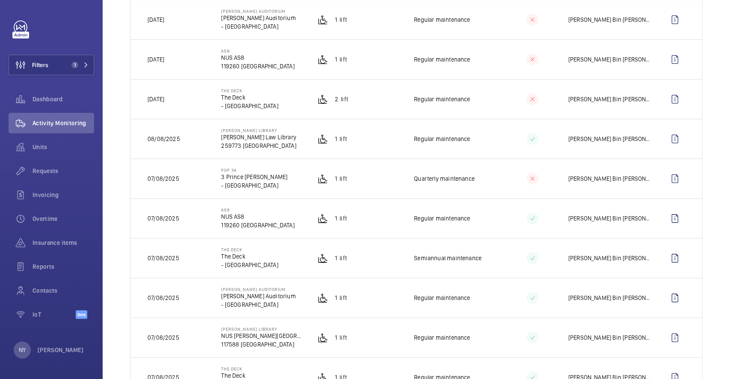
scroll to position [285, 0]
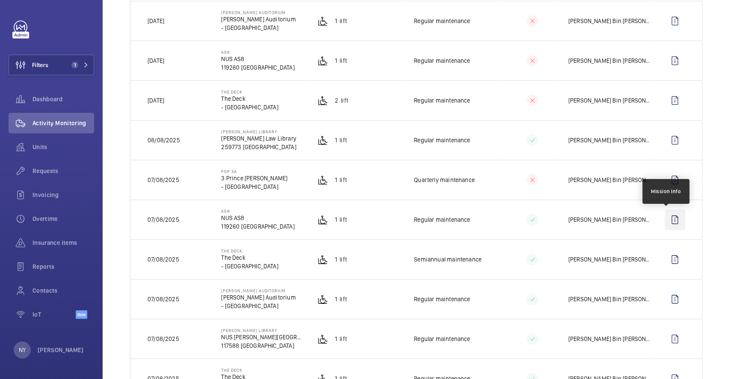
click at [667, 221] on wm-front-icon-button at bounding box center [674, 219] width 21 height 21
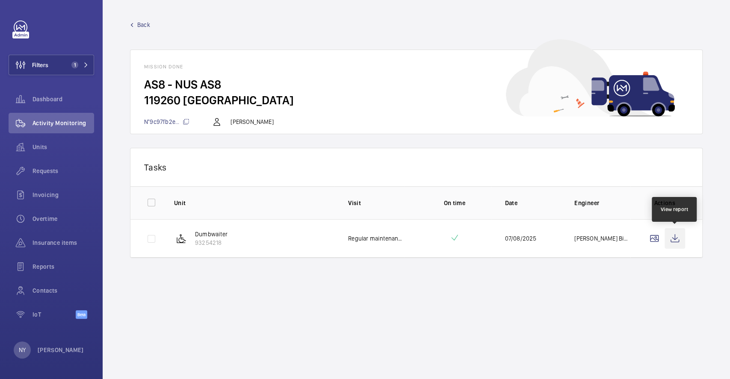
click at [676, 236] on wm-front-icon-button at bounding box center [674, 238] width 21 height 21
click at [150, 25] on span "Back" at bounding box center [143, 25] width 13 height 9
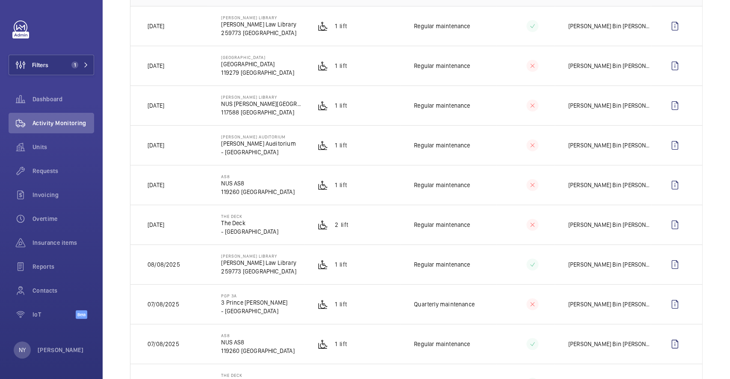
scroll to position [171, 0]
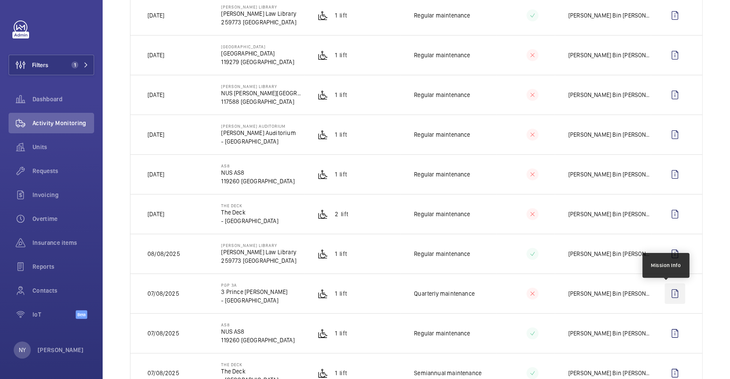
click at [664, 296] on wm-front-icon-button at bounding box center [674, 293] width 21 height 21
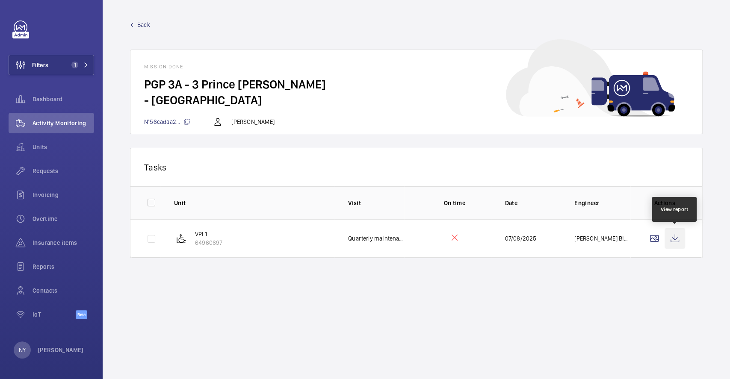
click at [677, 234] on wm-front-icon-button at bounding box center [674, 238] width 21 height 21
click at [143, 22] on span "Back" at bounding box center [143, 25] width 13 height 9
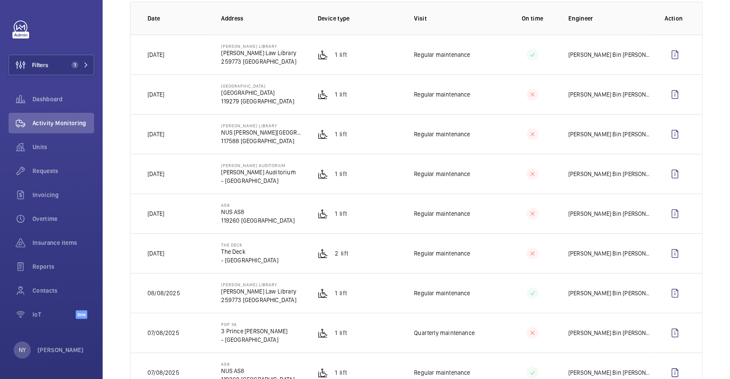
scroll to position [114, 0]
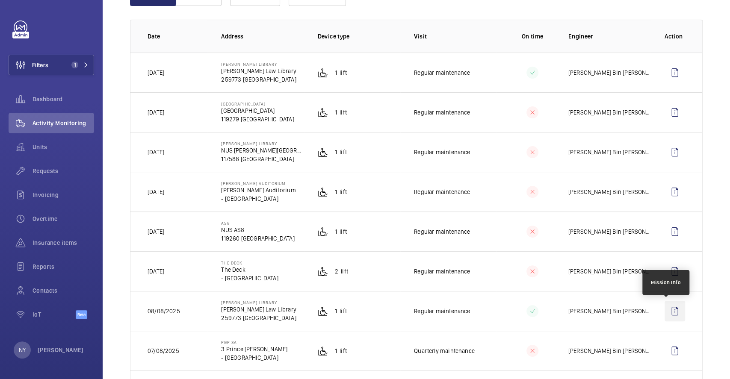
click at [668, 312] on wm-front-icon-button at bounding box center [674, 311] width 21 height 21
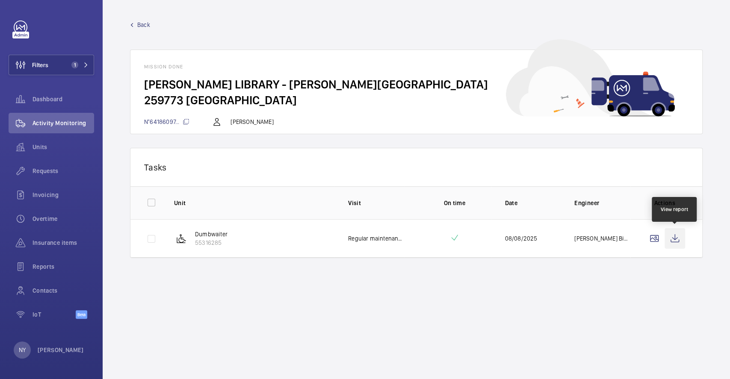
click at [672, 245] on wm-front-icon-button at bounding box center [674, 238] width 21 height 21
click at [138, 26] on span "Back" at bounding box center [143, 25] width 13 height 9
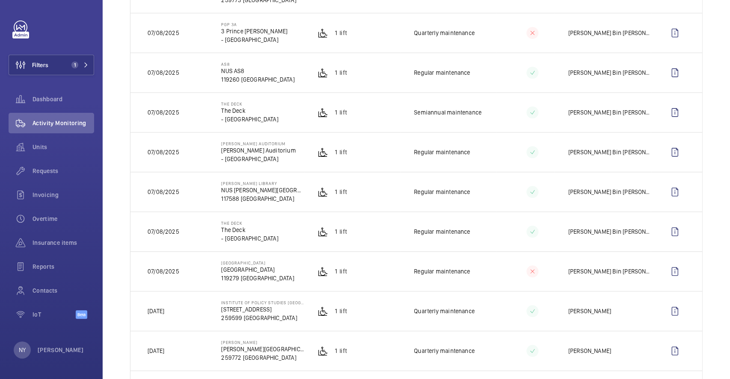
scroll to position [456, 0]
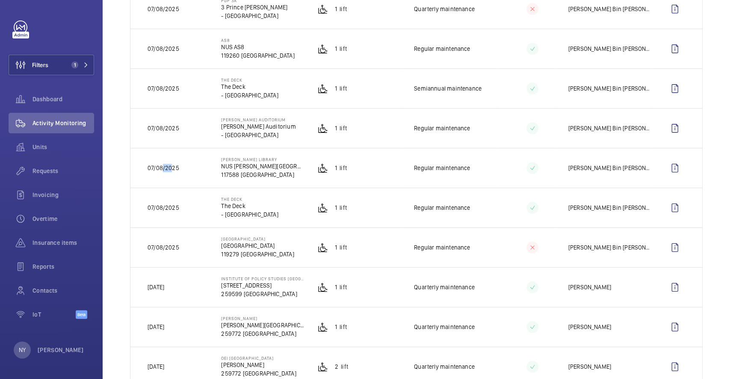
drag, startPoint x: 162, startPoint y: 166, endPoint x: 171, endPoint y: 166, distance: 9.4
click at [171, 166] on p "07/08/2025" at bounding box center [163, 168] width 32 height 9
drag, startPoint x: 157, startPoint y: 47, endPoint x: 171, endPoint y: 47, distance: 14.1
click at [171, 47] on p "07/08/2025" at bounding box center [163, 48] width 32 height 9
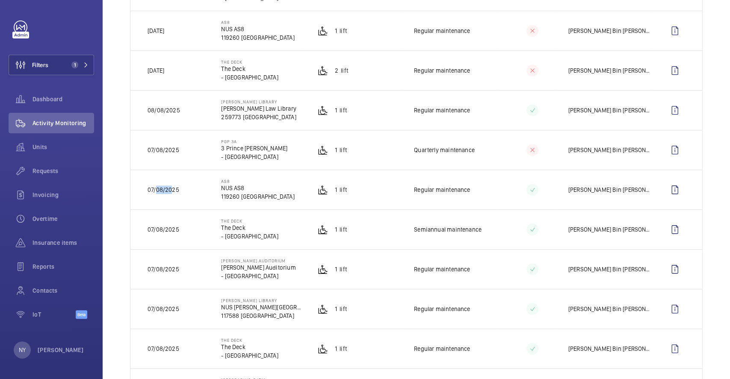
scroll to position [285, 0]
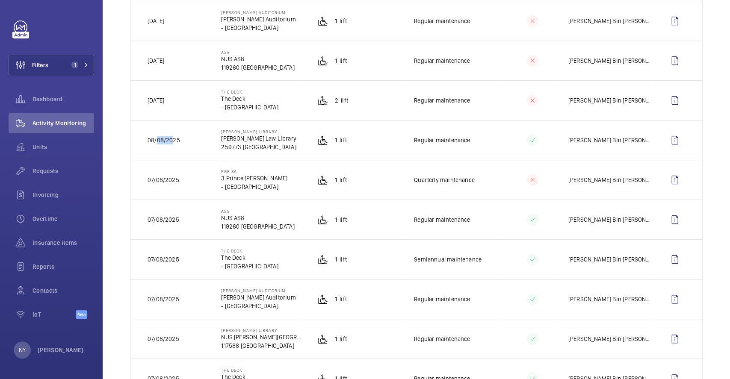
drag, startPoint x: 157, startPoint y: 139, endPoint x: 173, endPoint y: 141, distance: 16.0
click at [173, 141] on p "08/08/2025" at bounding box center [163, 140] width 32 height 9
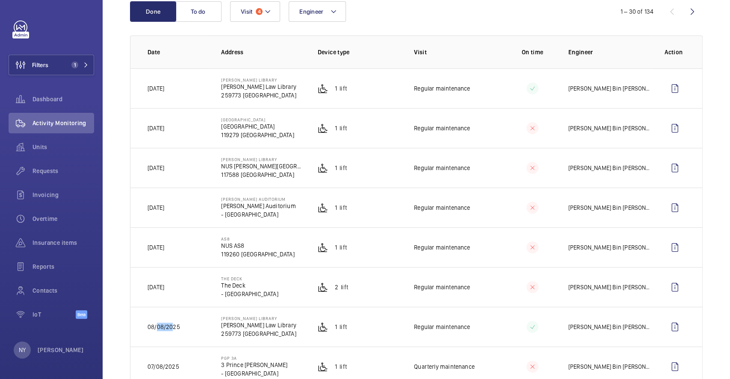
scroll to position [0, 0]
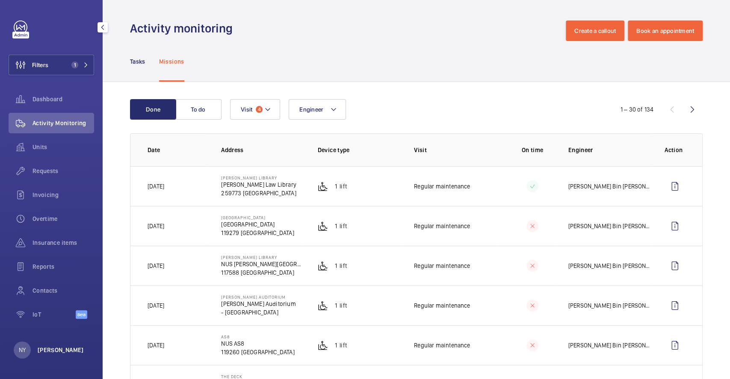
click at [60, 348] on p "[PERSON_NAME]" at bounding box center [61, 350] width 46 height 9
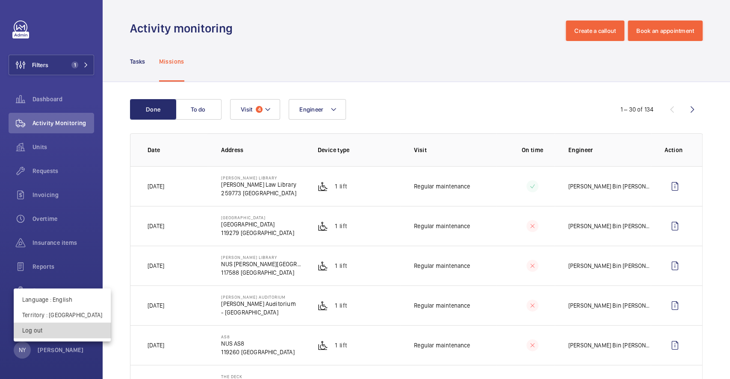
click at [62, 332] on p "Log out" at bounding box center [62, 330] width 80 height 9
